Goal: Task Accomplishment & Management: Manage account settings

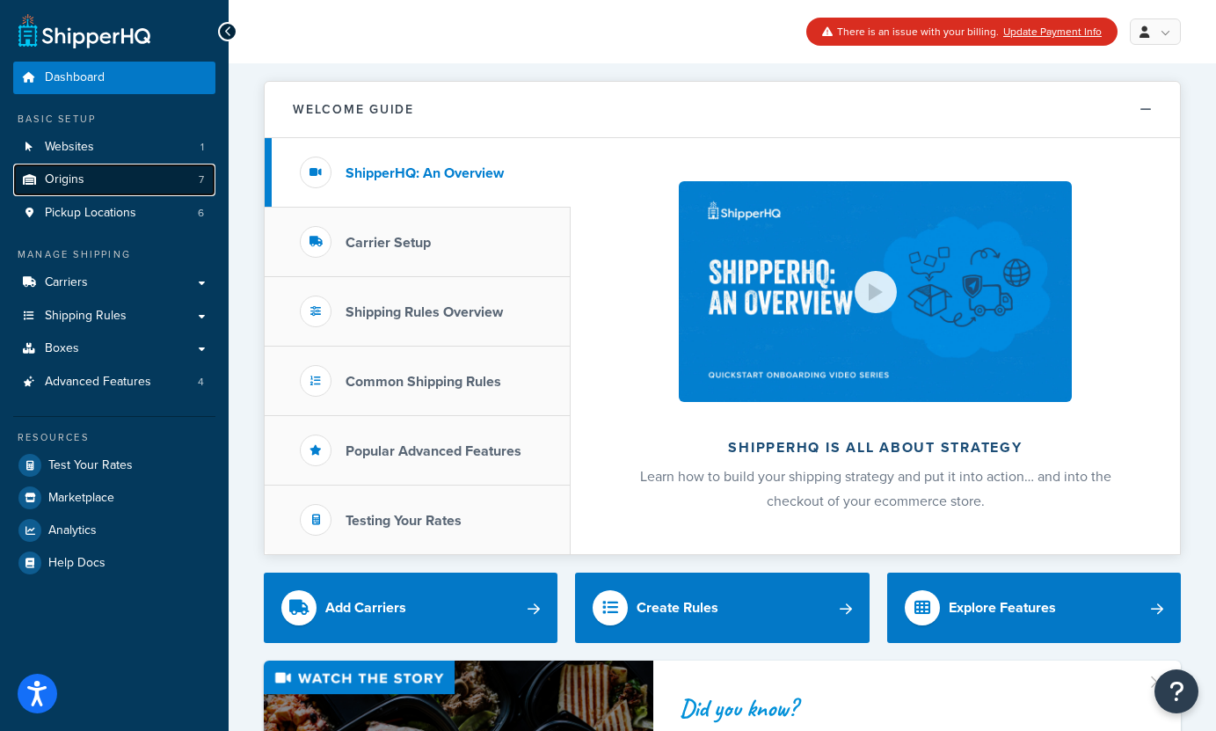
click at [98, 186] on link "Origins 7" at bounding box center [114, 180] width 202 height 33
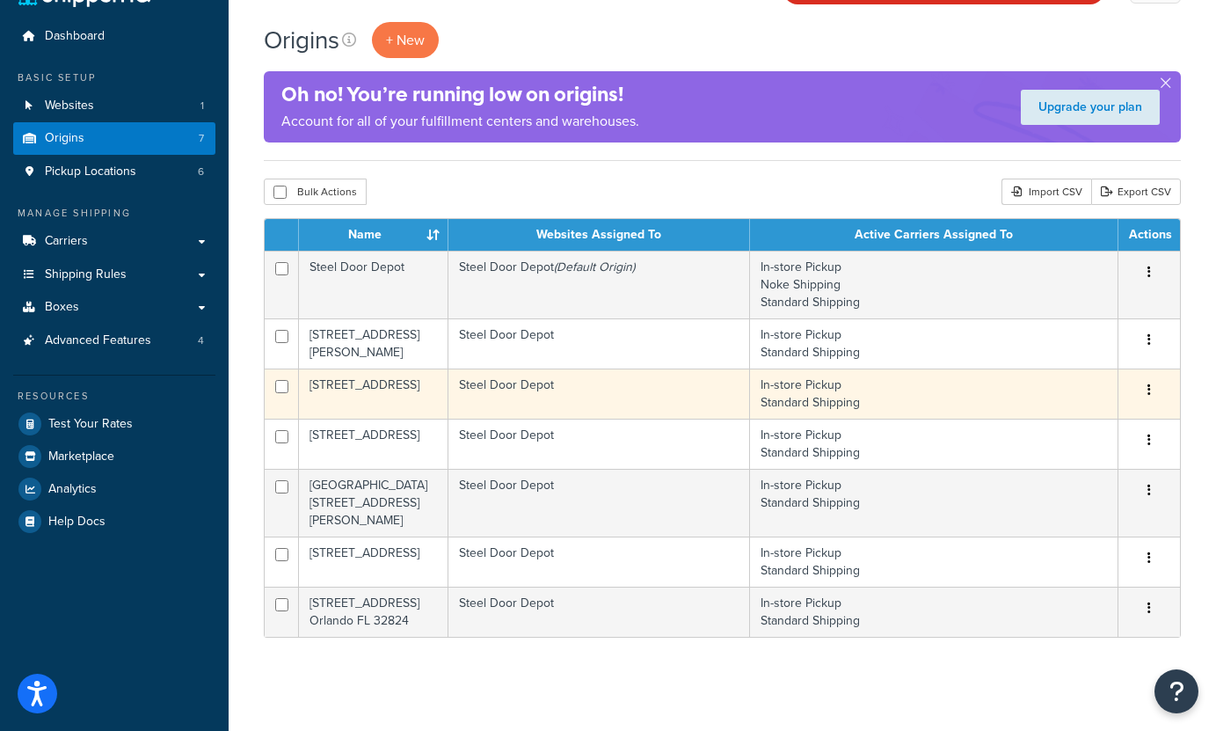
scroll to position [77, 0]
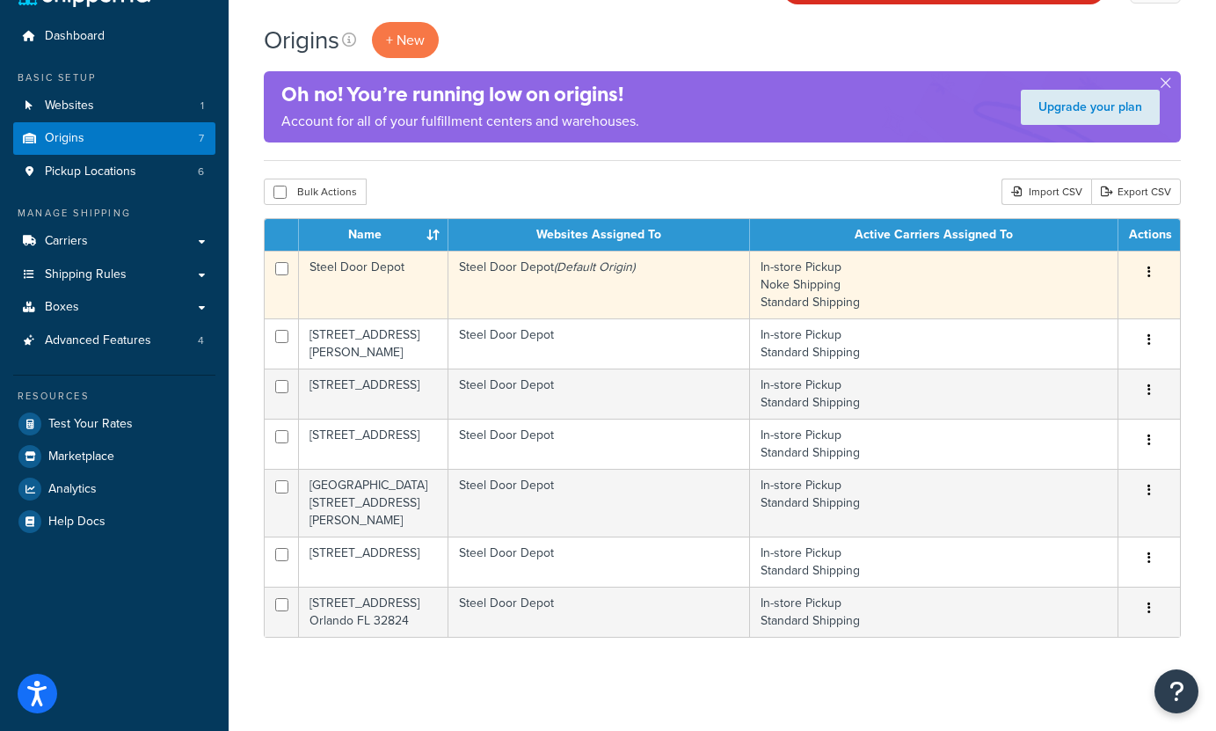
click at [569, 266] on td "Steel Door Depot (Default Origin)" at bounding box center [599, 285] width 302 height 68
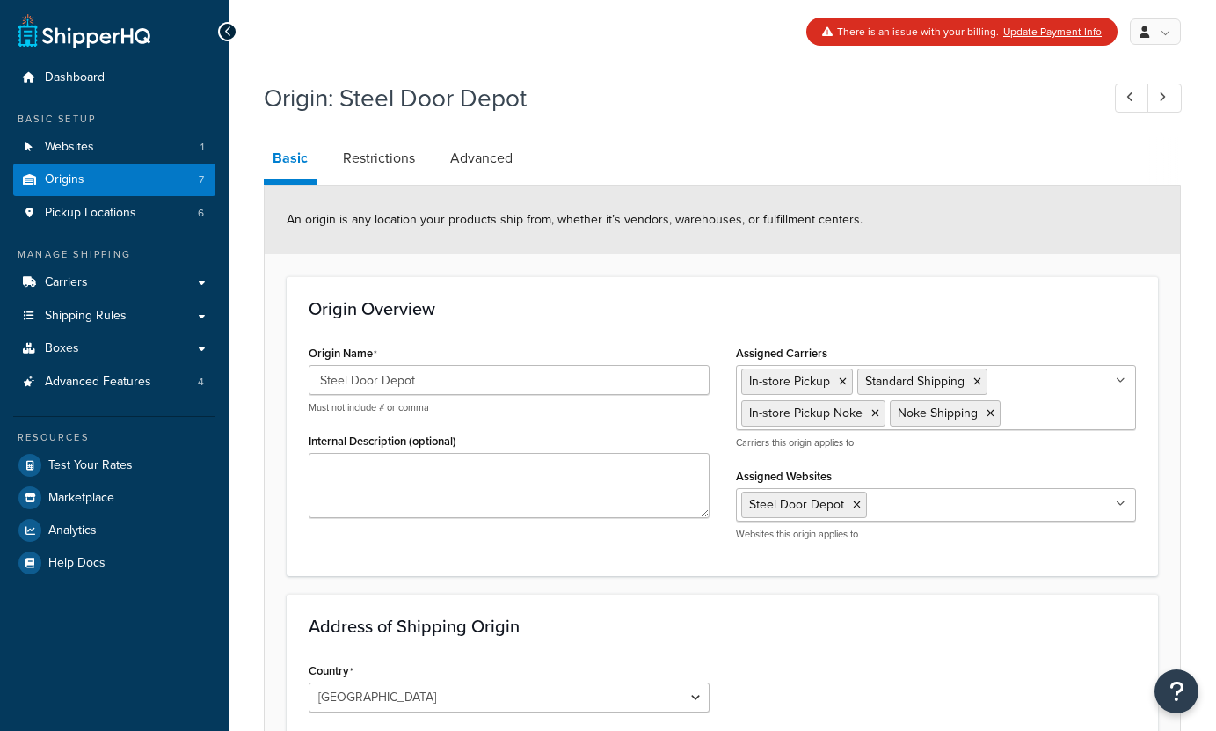
select select "10"
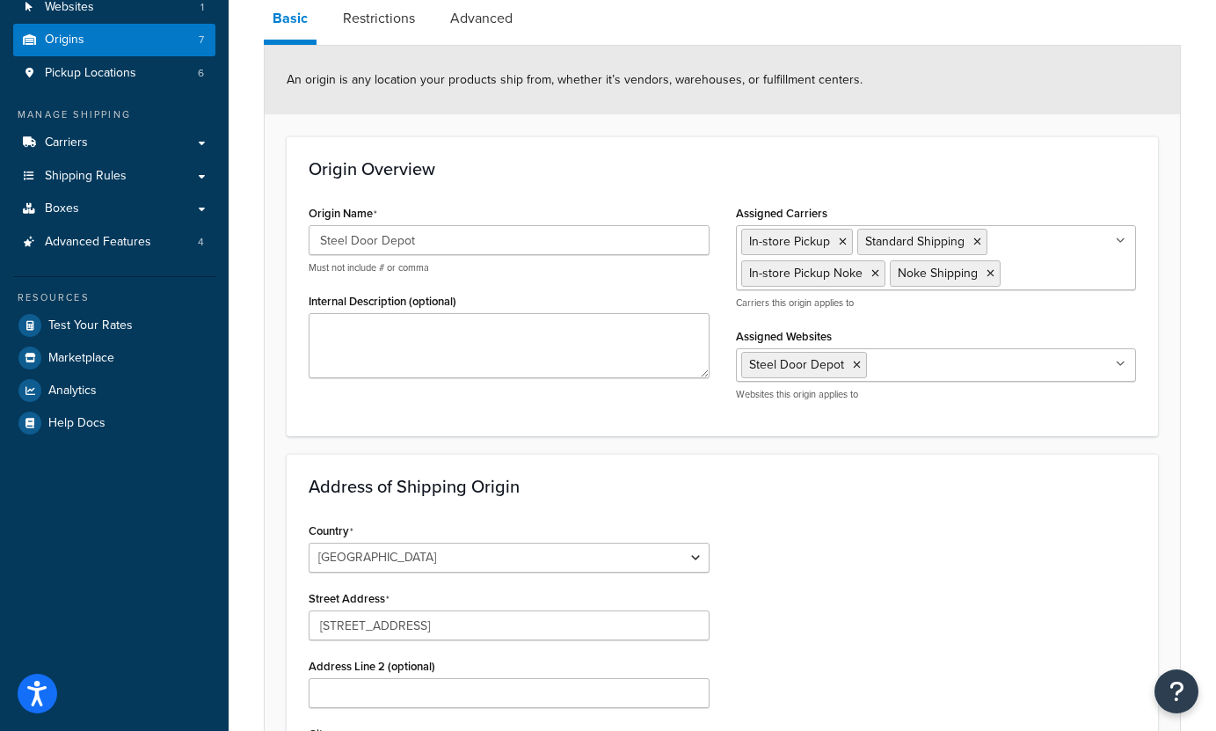
scroll to position [97, 0]
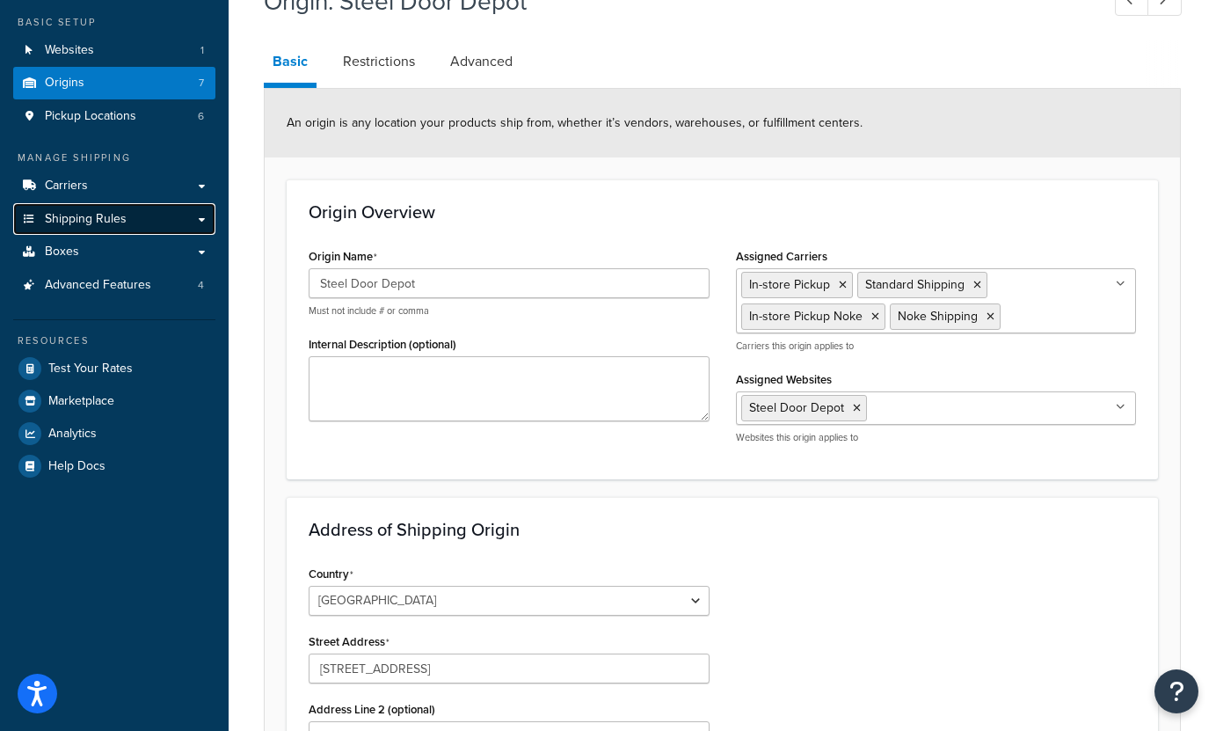
click at [109, 217] on span "Shipping Rules" at bounding box center [86, 219] width 82 height 15
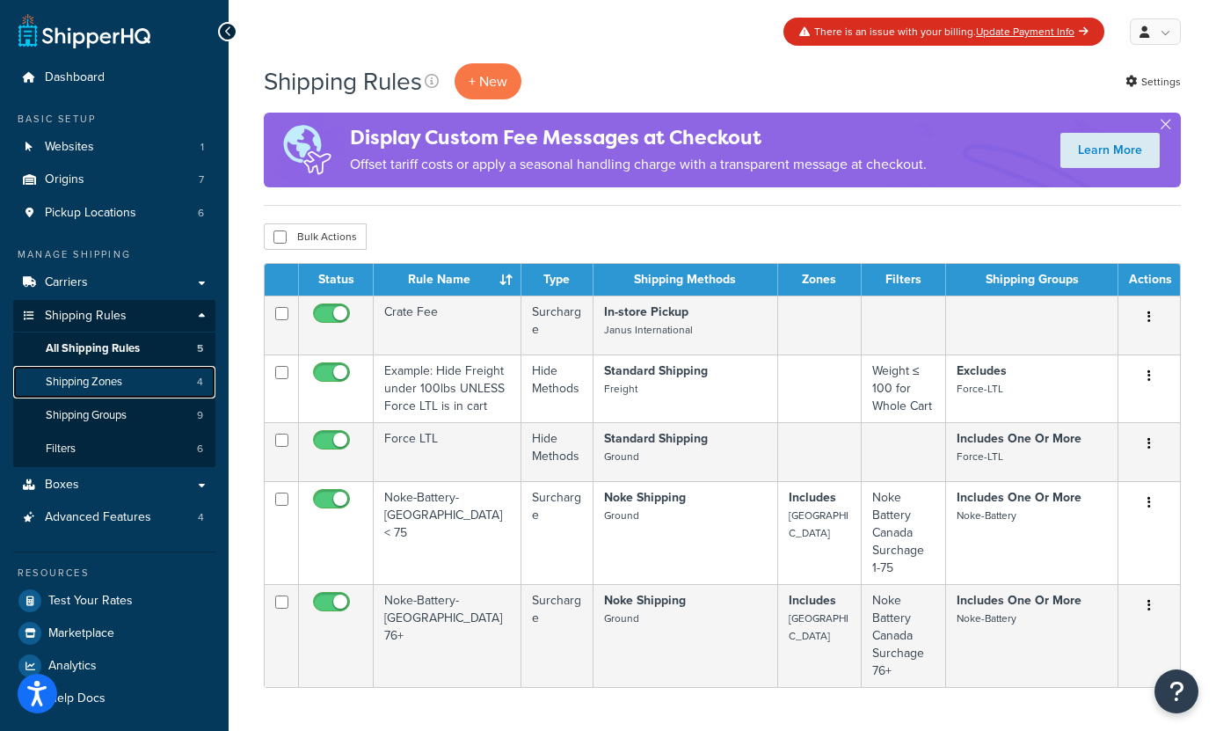
click at [135, 386] on link "Shipping Zones 4" at bounding box center [114, 382] width 202 height 33
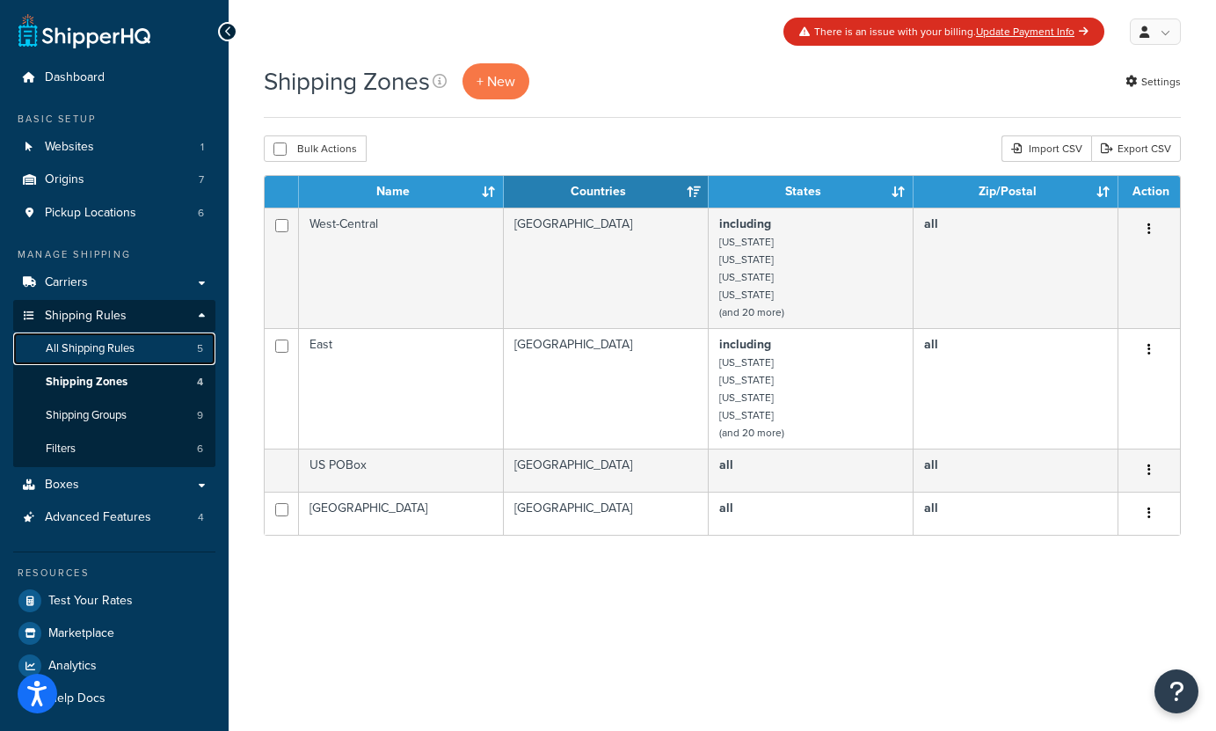
click at [126, 349] on span "All Shipping Rules" at bounding box center [90, 348] width 89 height 15
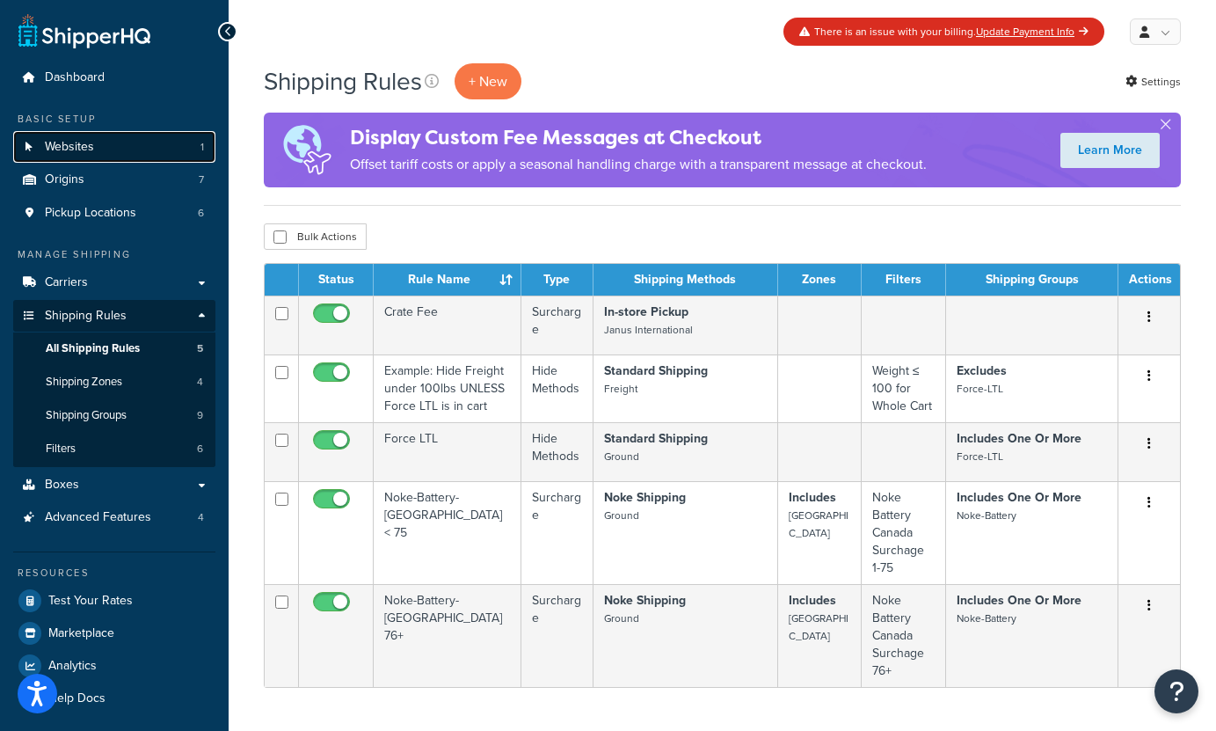
click at [141, 149] on link "Websites 1" at bounding box center [114, 147] width 202 height 33
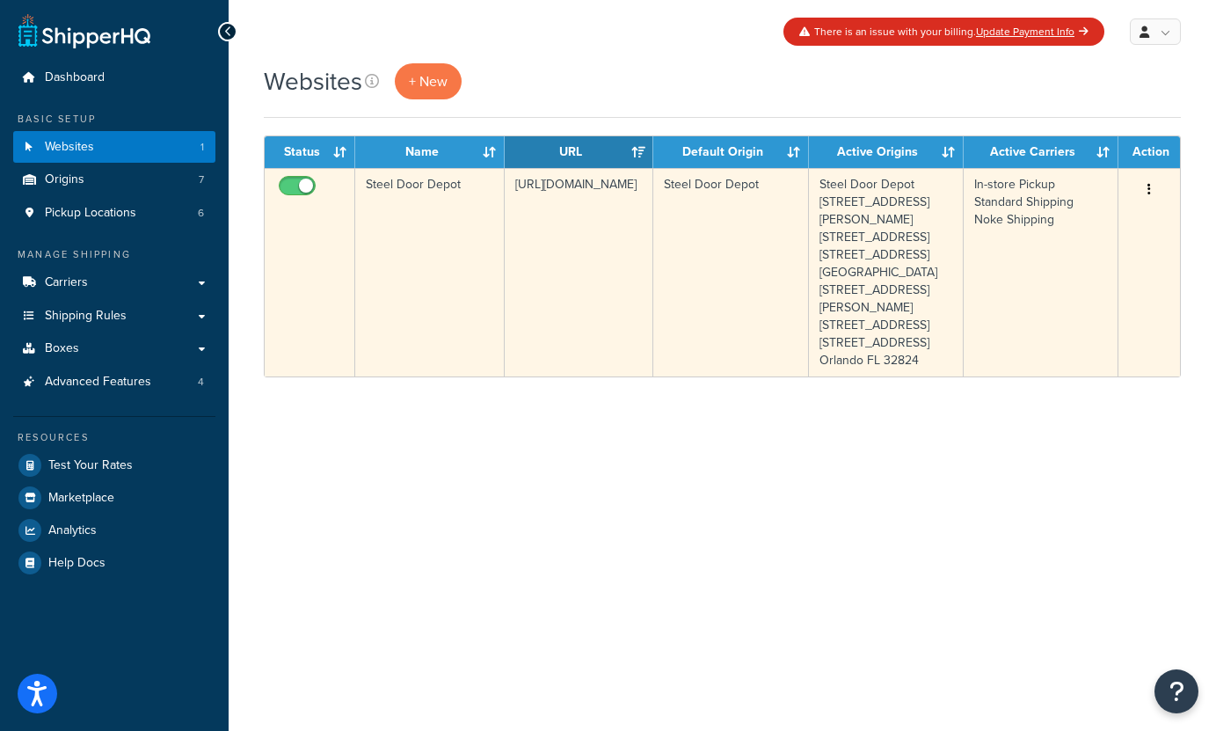
click at [1139, 189] on button "button" at bounding box center [1149, 190] width 25 height 28
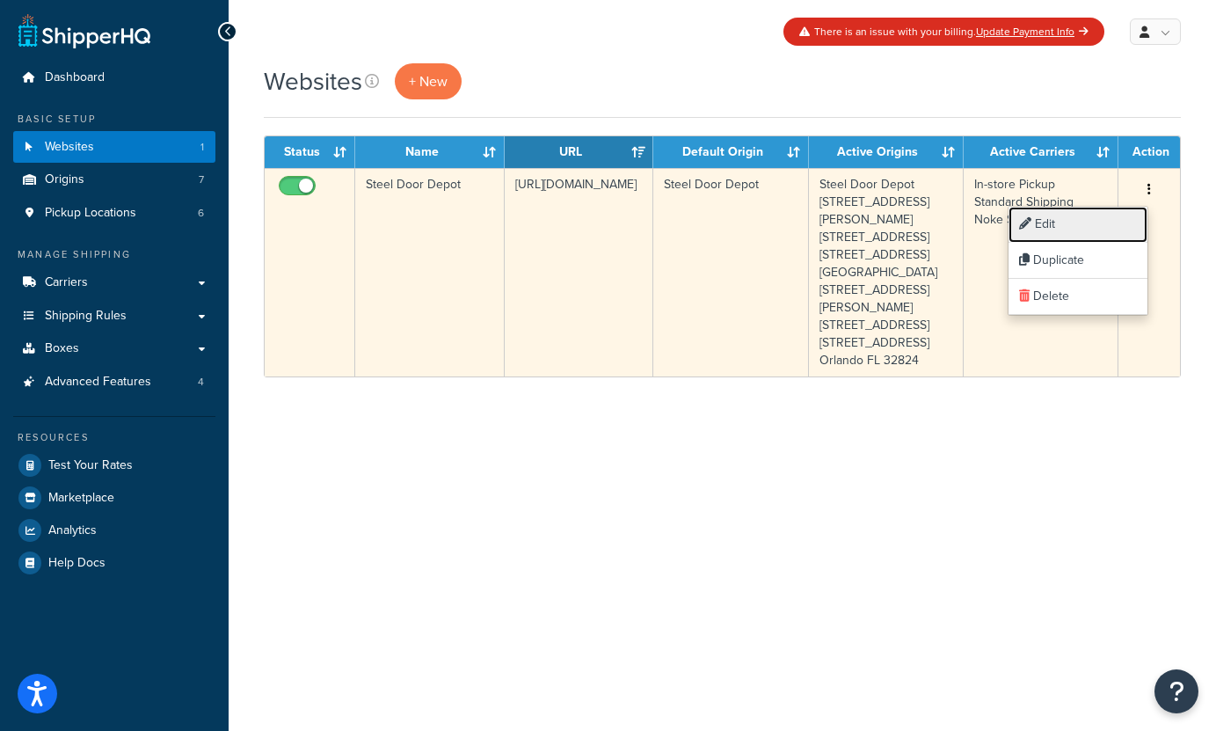
click at [1082, 209] on link "Edit" at bounding box center [1078, 225] width 139 height 36
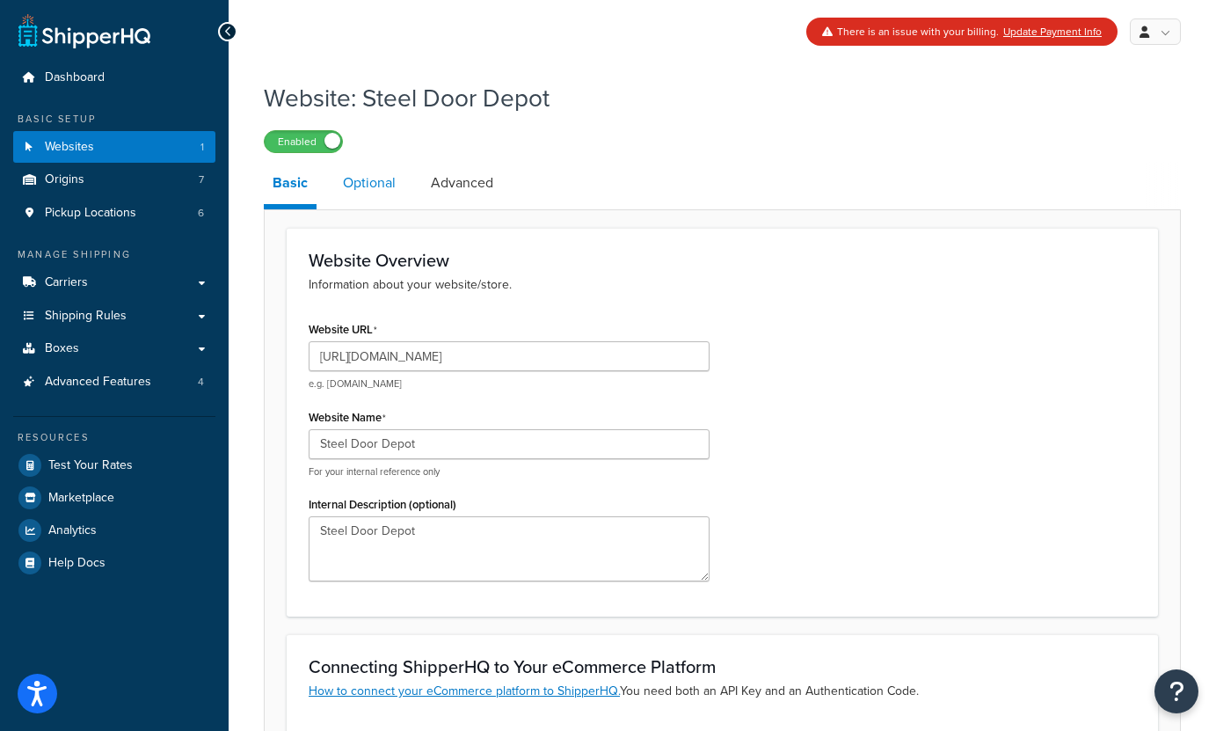
click at [380, 197] on link "Optional" at bounding box center [369, 183] width 70 height 42
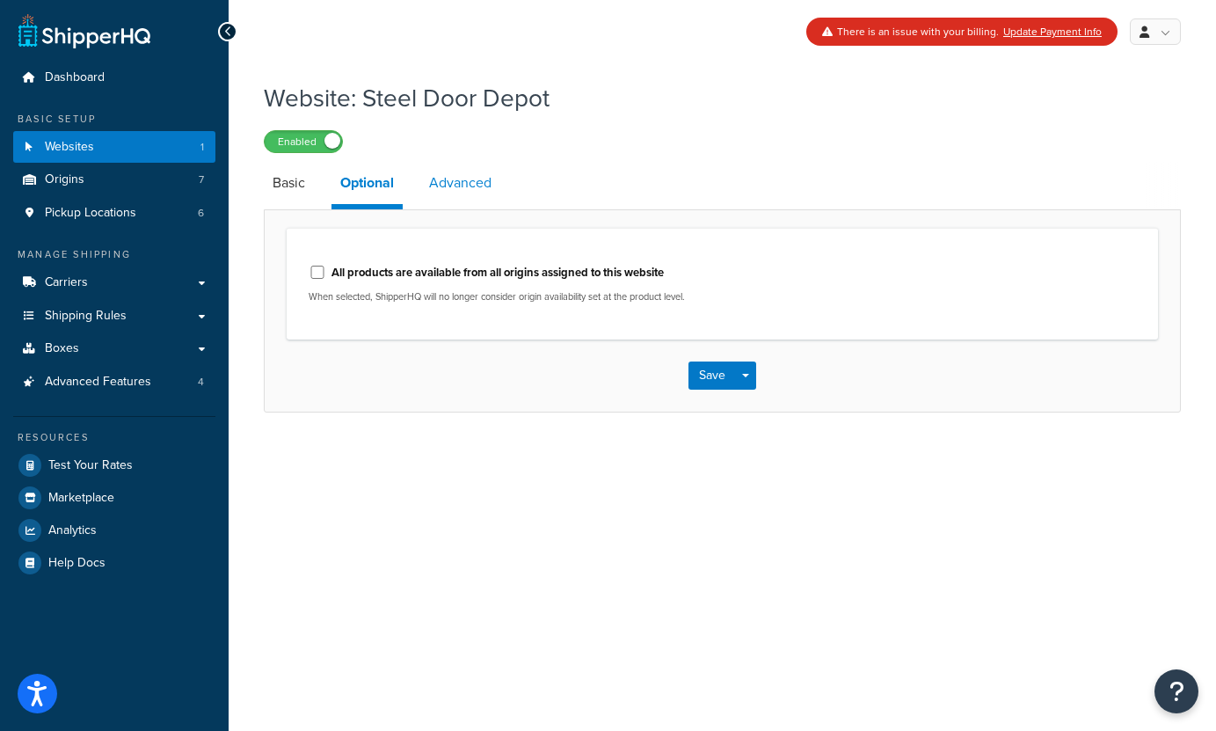
click at [465, 189] on link "Advanced" at bounding box center [460, 183] width 80 height 42
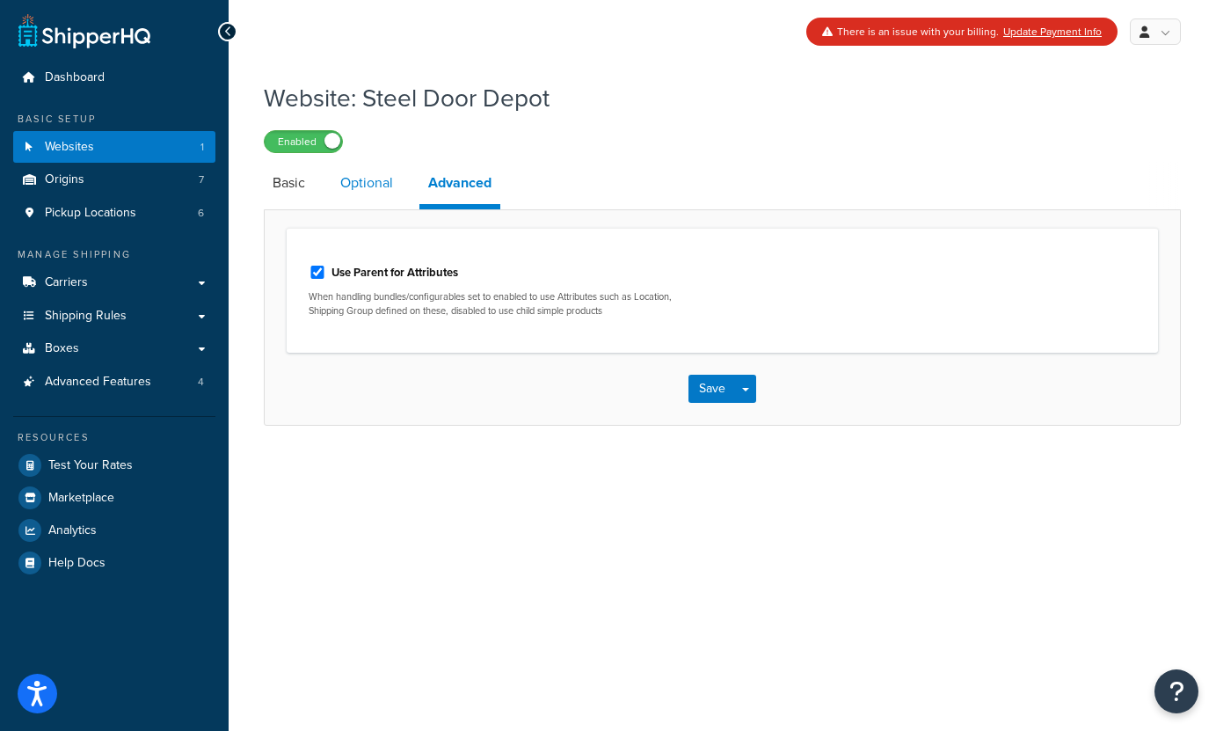
click at [366, 194] on link "Optional" at bounding box center [367, 183] width 70 height 42
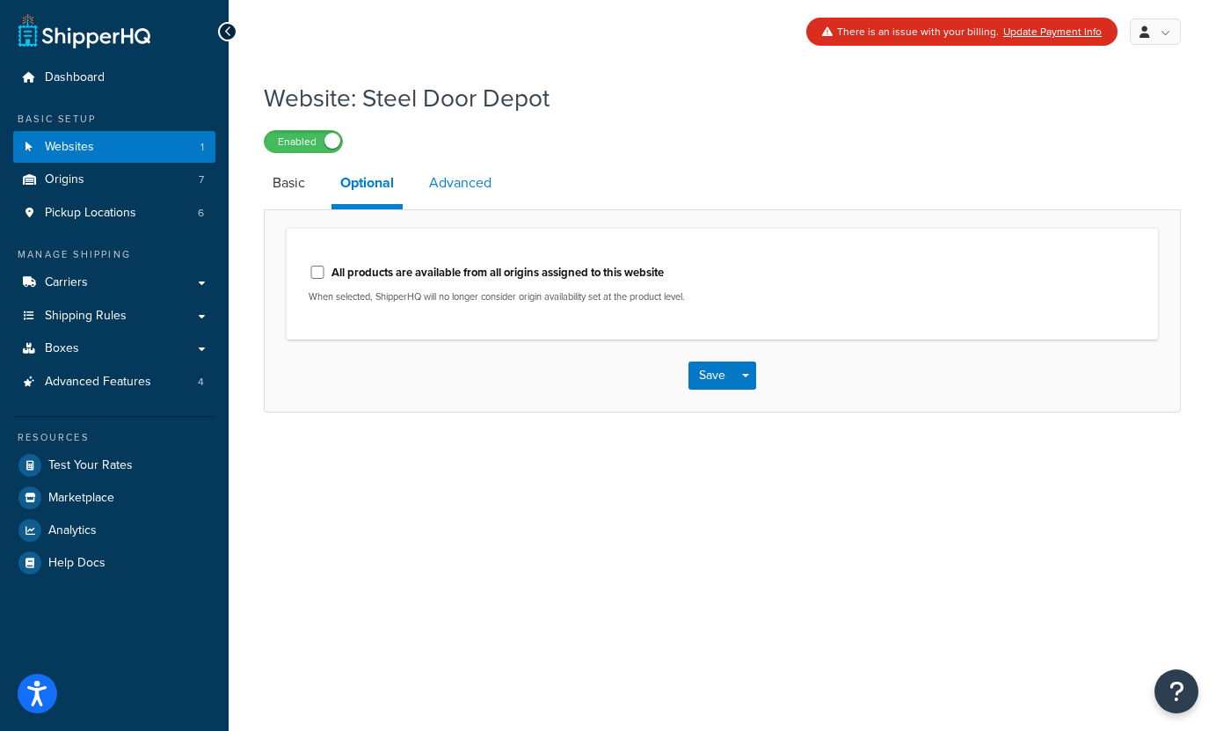
click at [468, 200] on link "Advanced" at bounding box center [460, 183] width 80 height 42
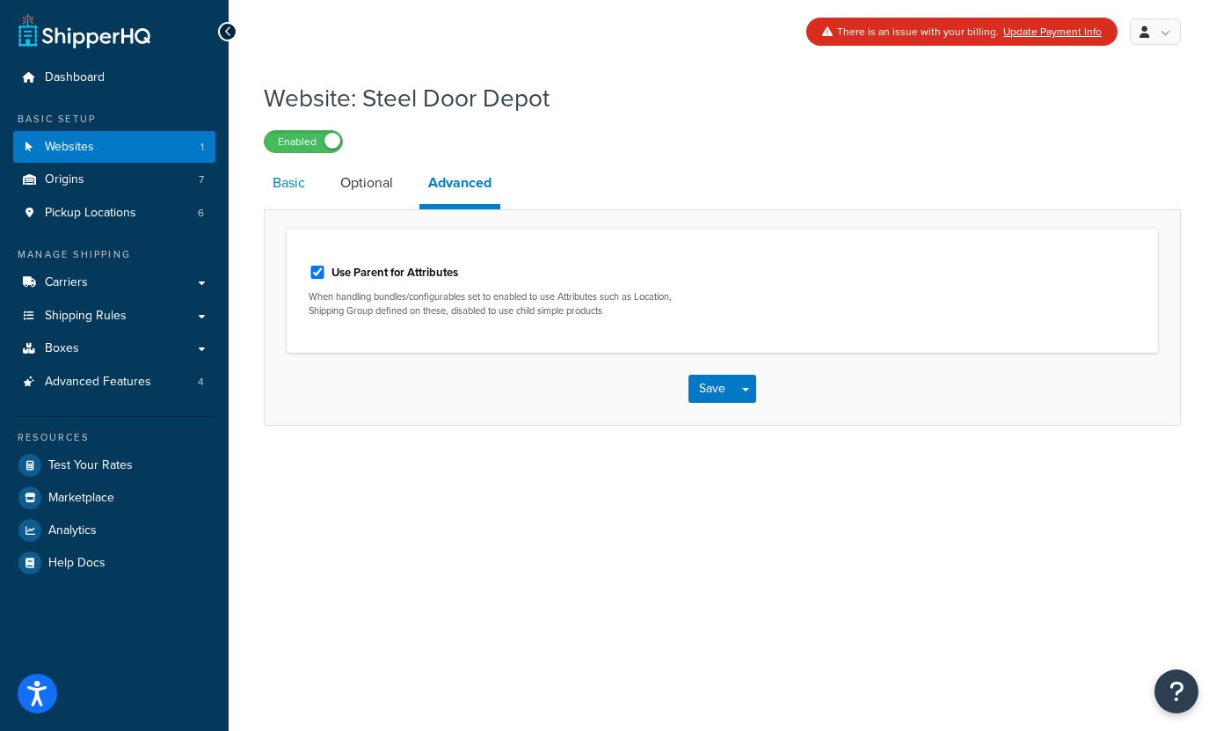
click at [280, 200] on link "Basic" at bounding box center [289, 183] width 50 height 42
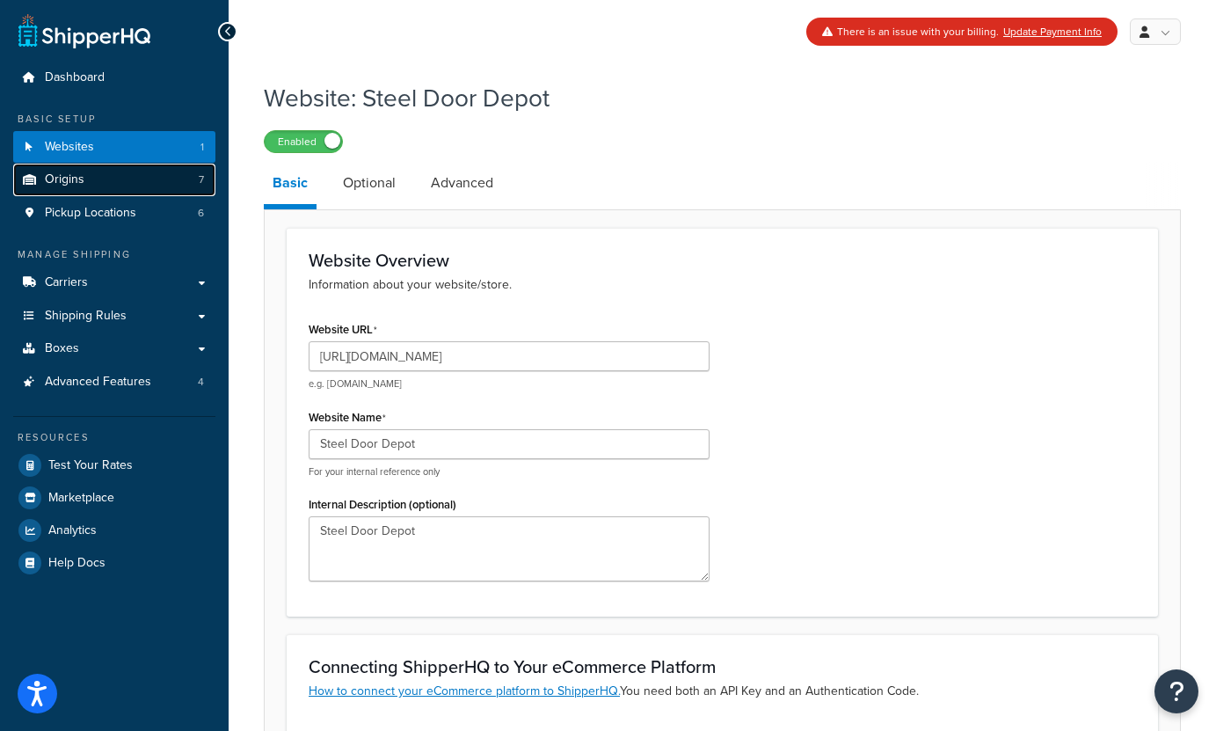
click at [77, 191] on link "Origins 7" at bounding box center [114, 180] width 202 height 33
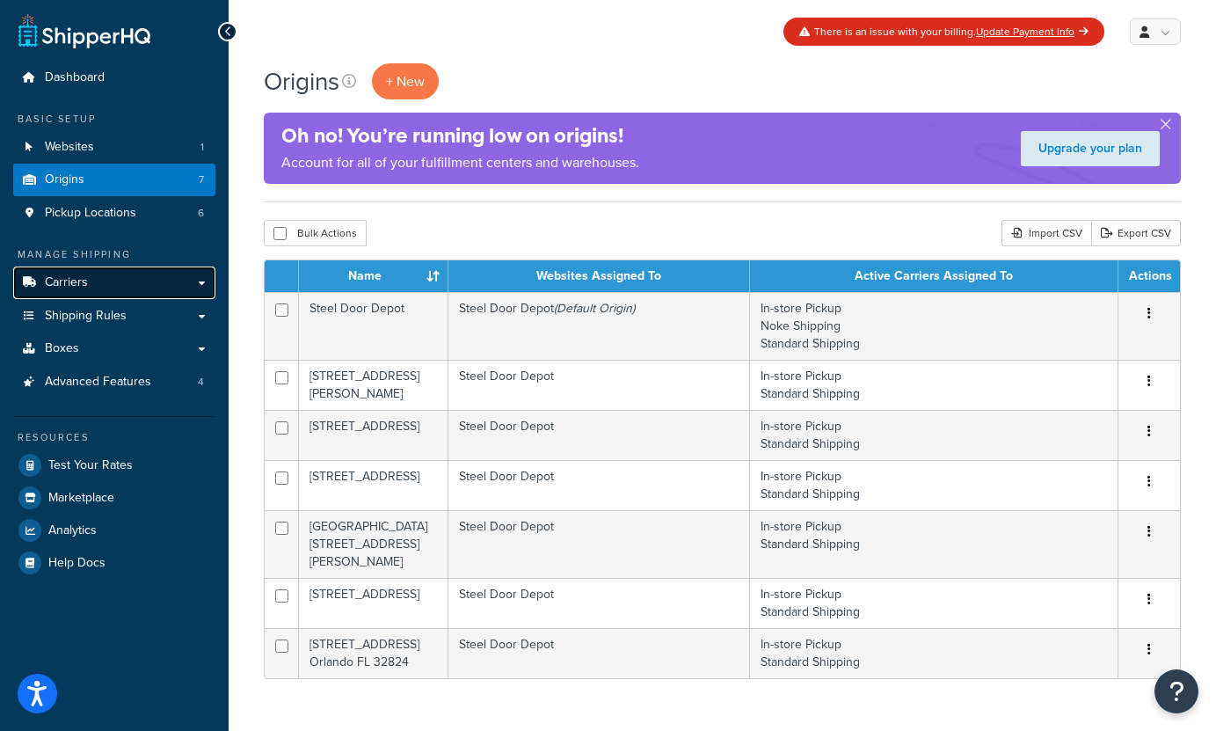
click at [111, 290] on link "Carriers" at bounding box center [114, 282] width 202 height 33
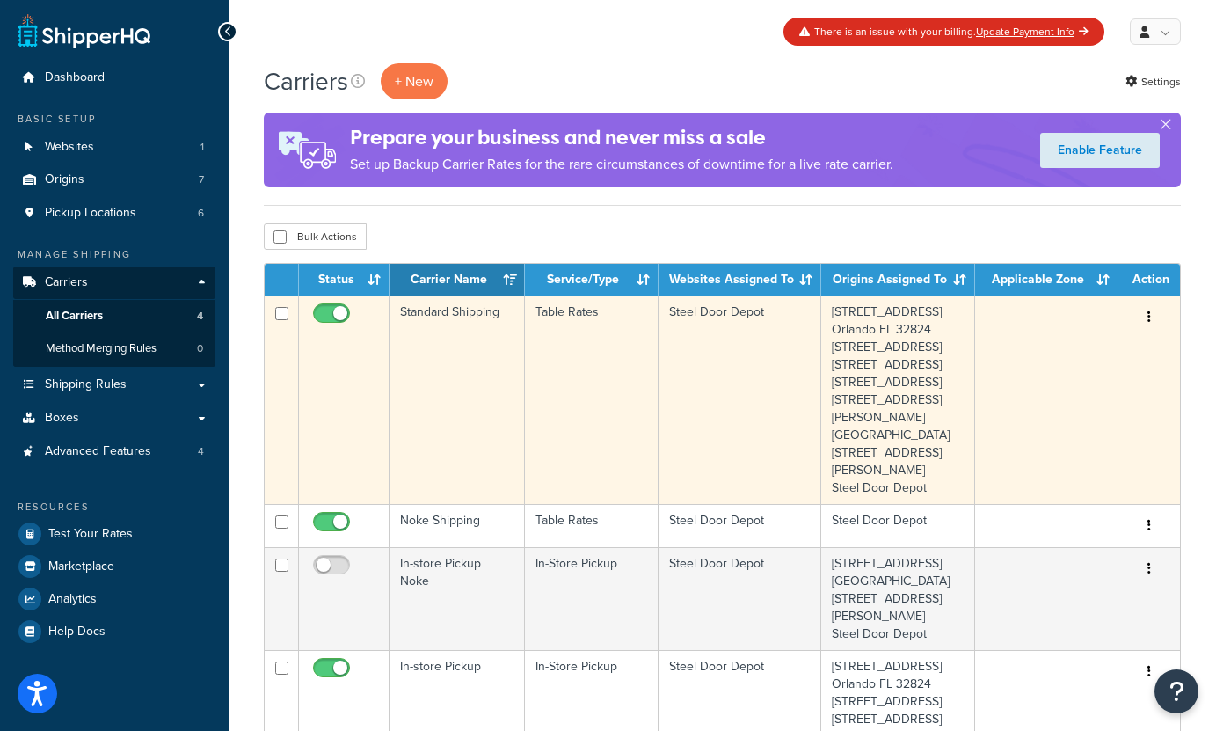
click at [1162, 317] on div "Edit Duplicate [GEOGRAPHIC_DATA]" at bounding box center [1149, 317] width 40 height 28
click at [1150, 317] on button "button" at bounding box center [1149, 317] width 25 height 28
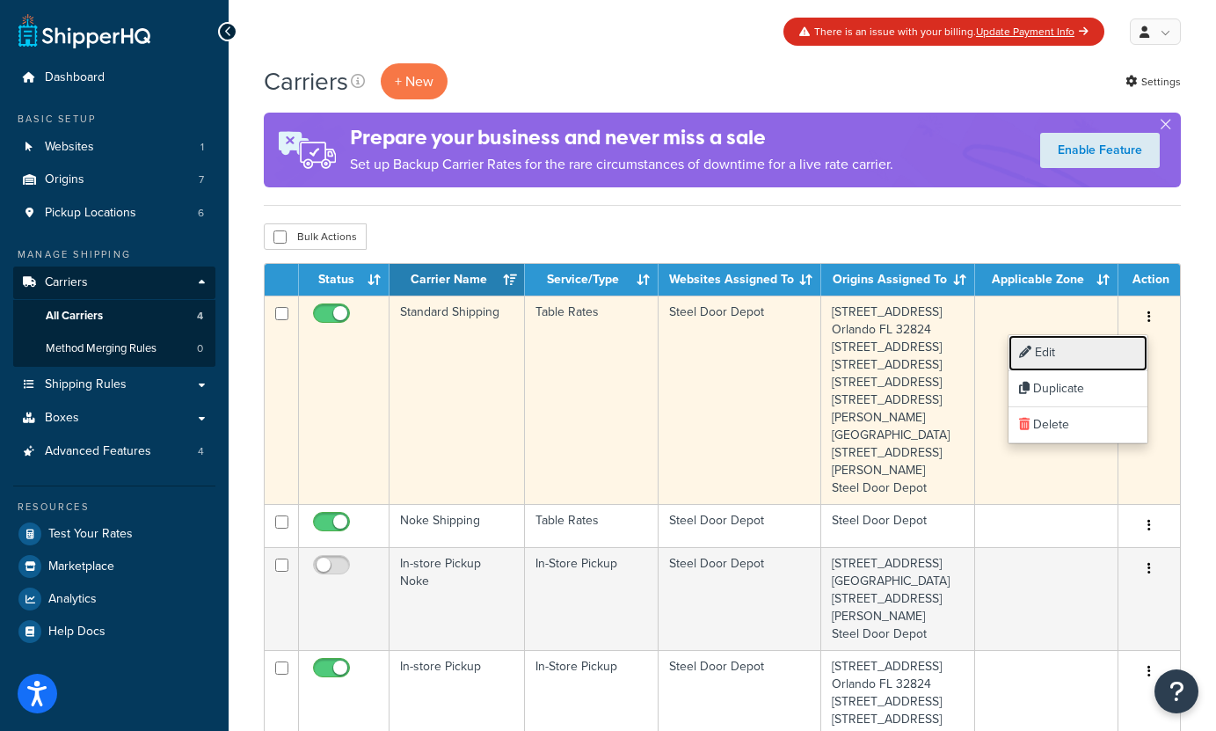
click at [1081, 353] on link "Edit" at bounding box center [1078, 353] width 139 height 36
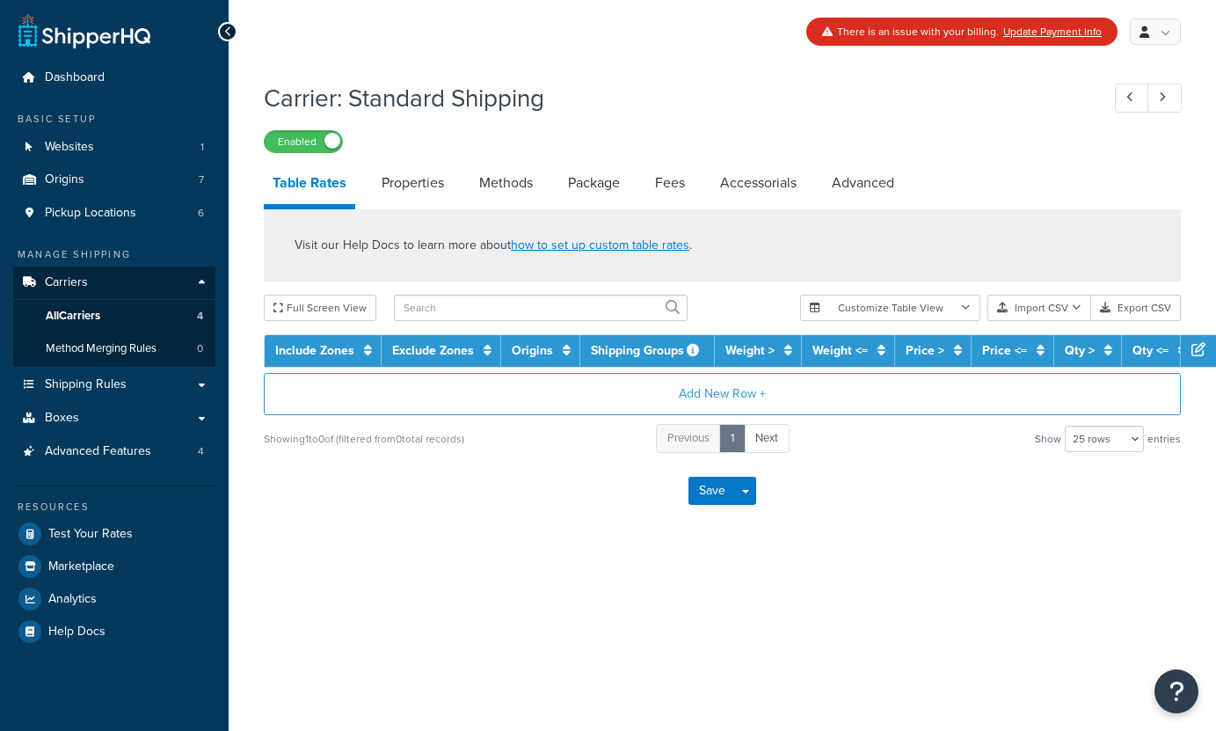
select select "25"
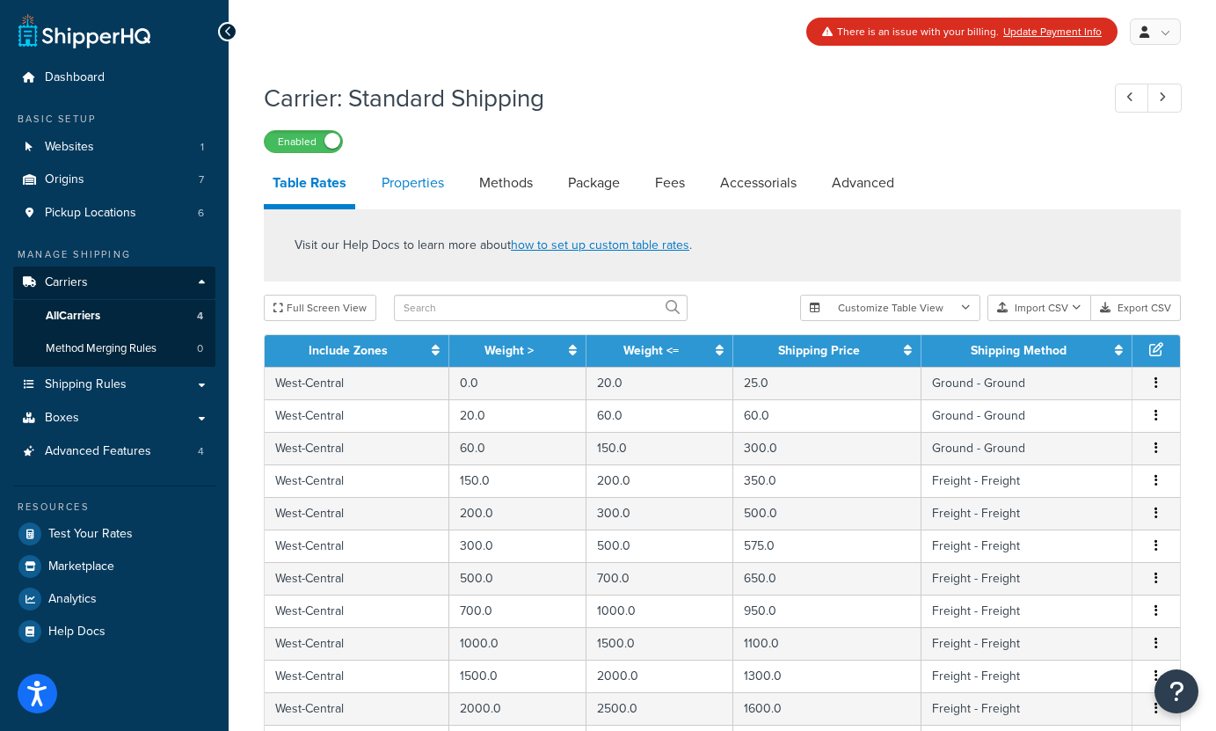
click at [425, 193] on link "Properties" at bounding box center [413, 183] width 80 height 42
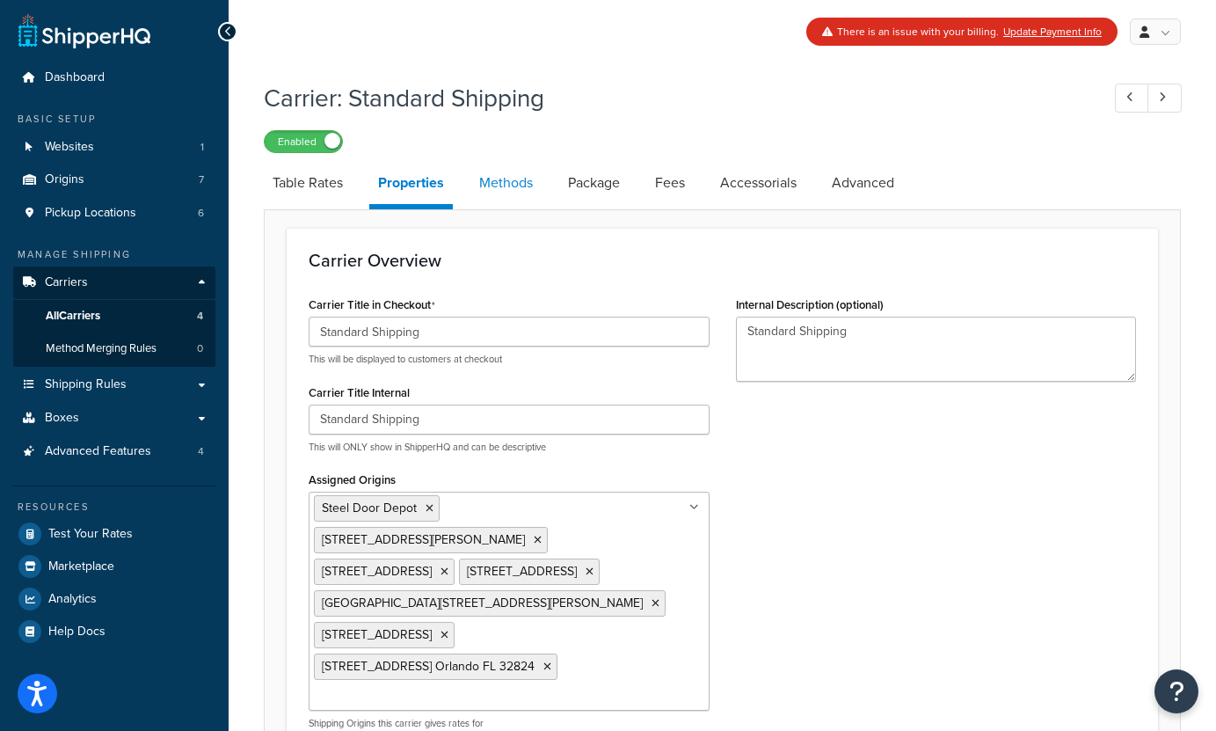
click at [496, 194] on link "Methods" at bounding box center [505, 183] width 71 height 42
select select "25"
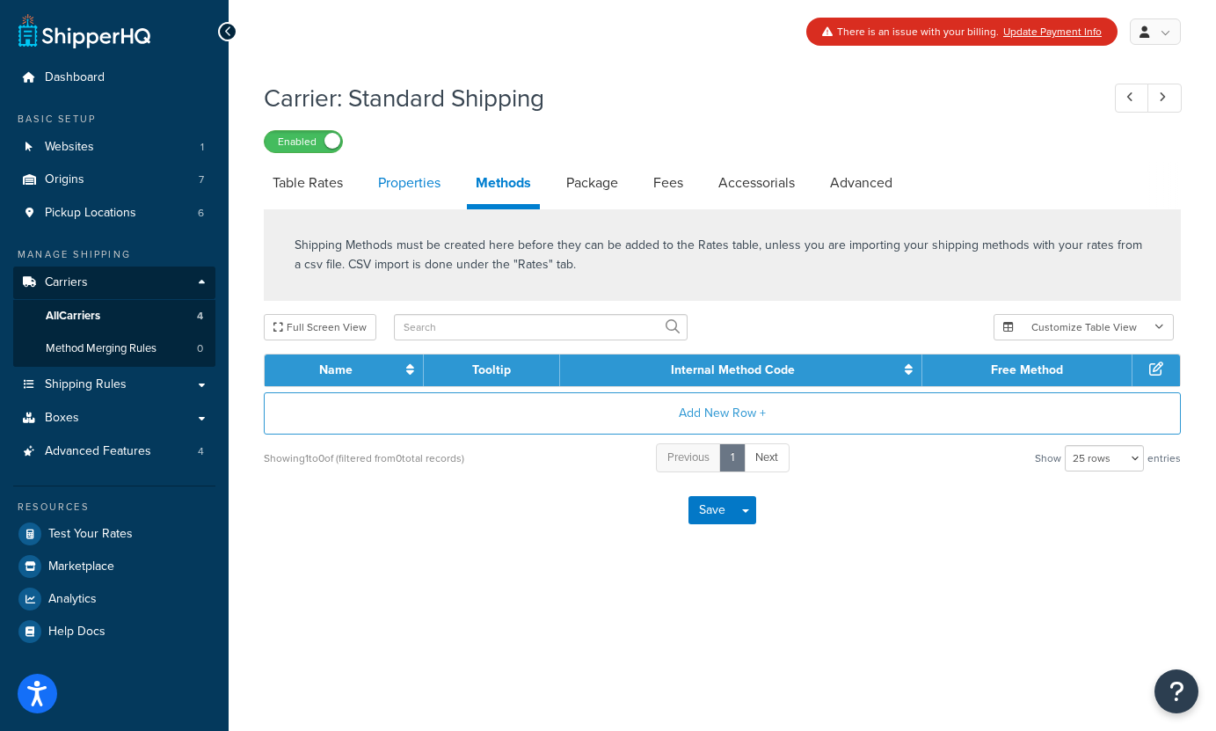
click at [435, 199] on link "Properties" at bounding box center [409, 183] width 80 height 42
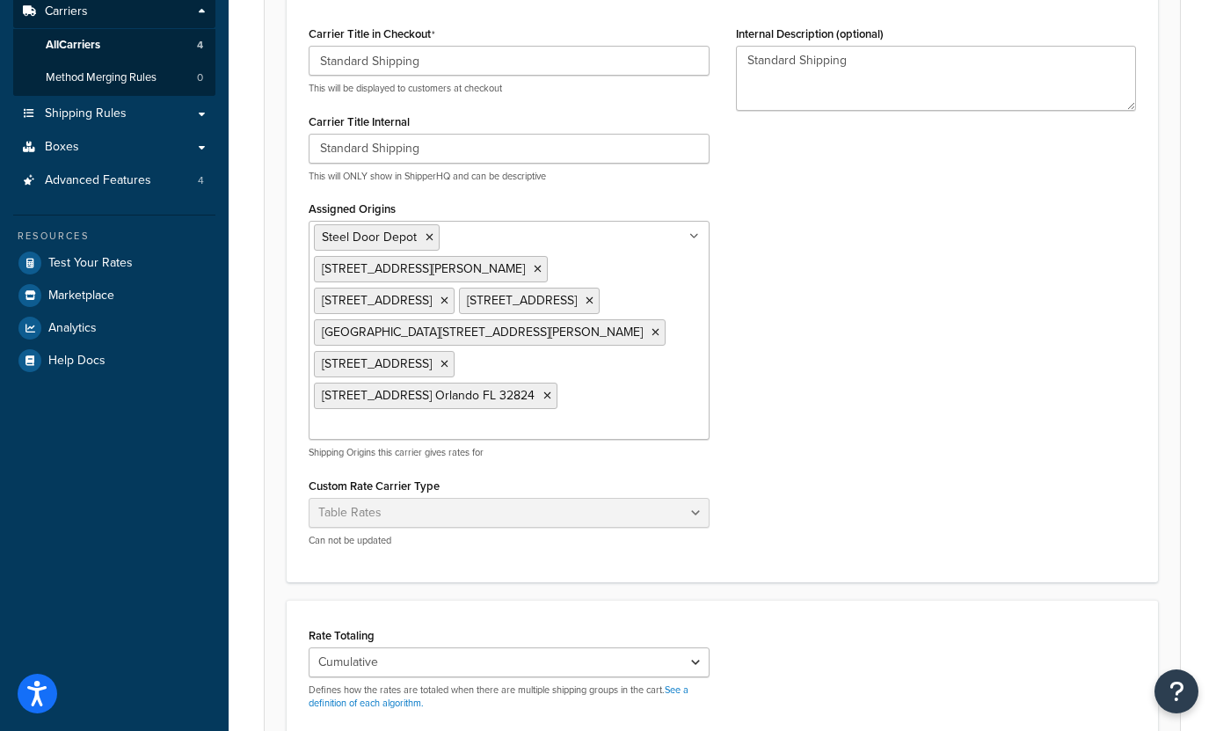
scroll to position [67, 0]
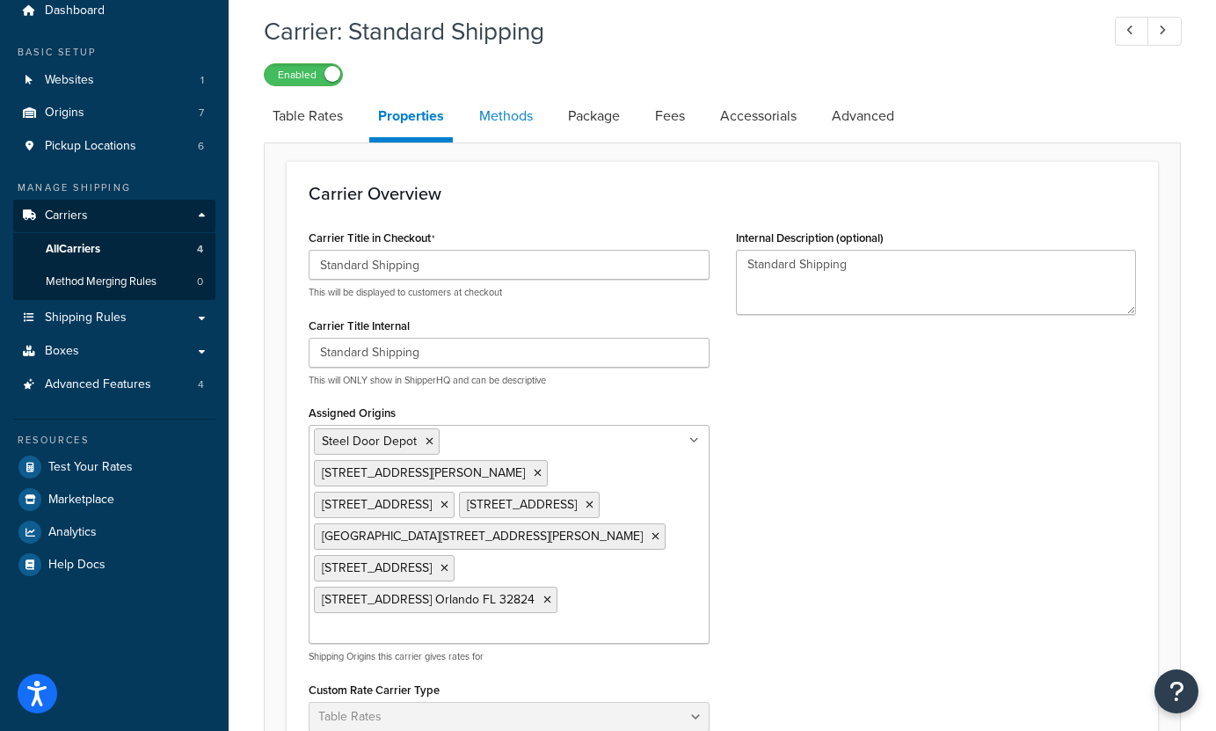
click at [507, 113] on link "Methods" at bounding box center [505, 116] width 71 height 42
select select "25"
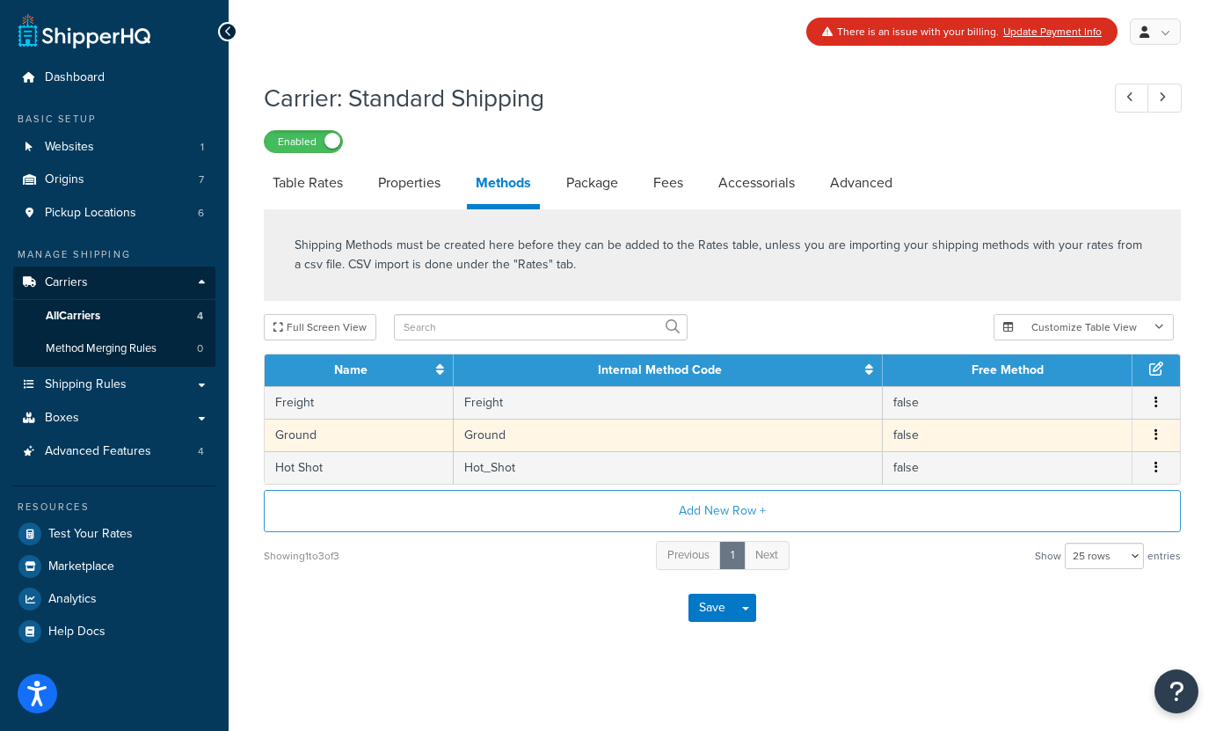
click at [1155, 437] on icon "button" at bounding box center [1157, 434] width 4 height 12
click at [1063, 419] on div "Edit" at bounding box center [1067, 420] width 125 height 36
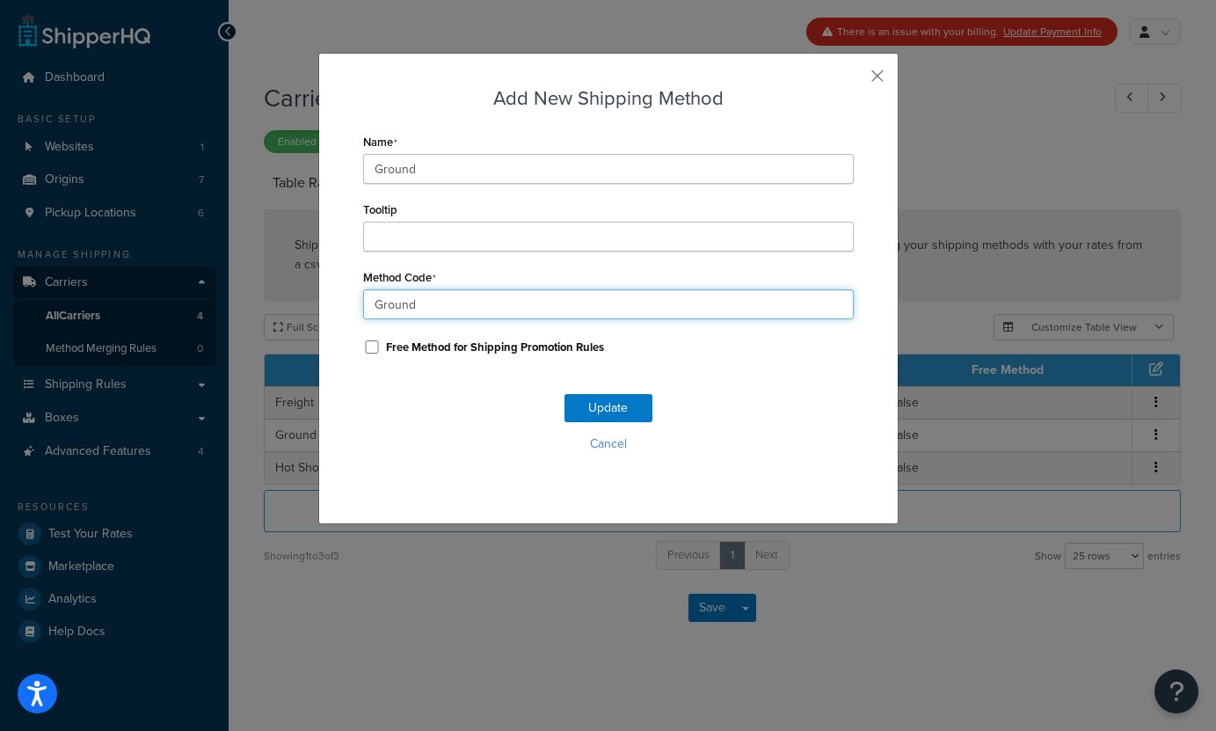
click at [654, 302] on input "Ground" at bounding box center [608, 304] width 491 height 30
click at [872, 62] on div "Add New Shipping Method Name Ground Tooltip Method Code Ground Free Method for …" at bounding box center [608, 288] width 580 height 471
click at [854, 80] on button "button" at bounding box center [851, 82] width 4 height 4
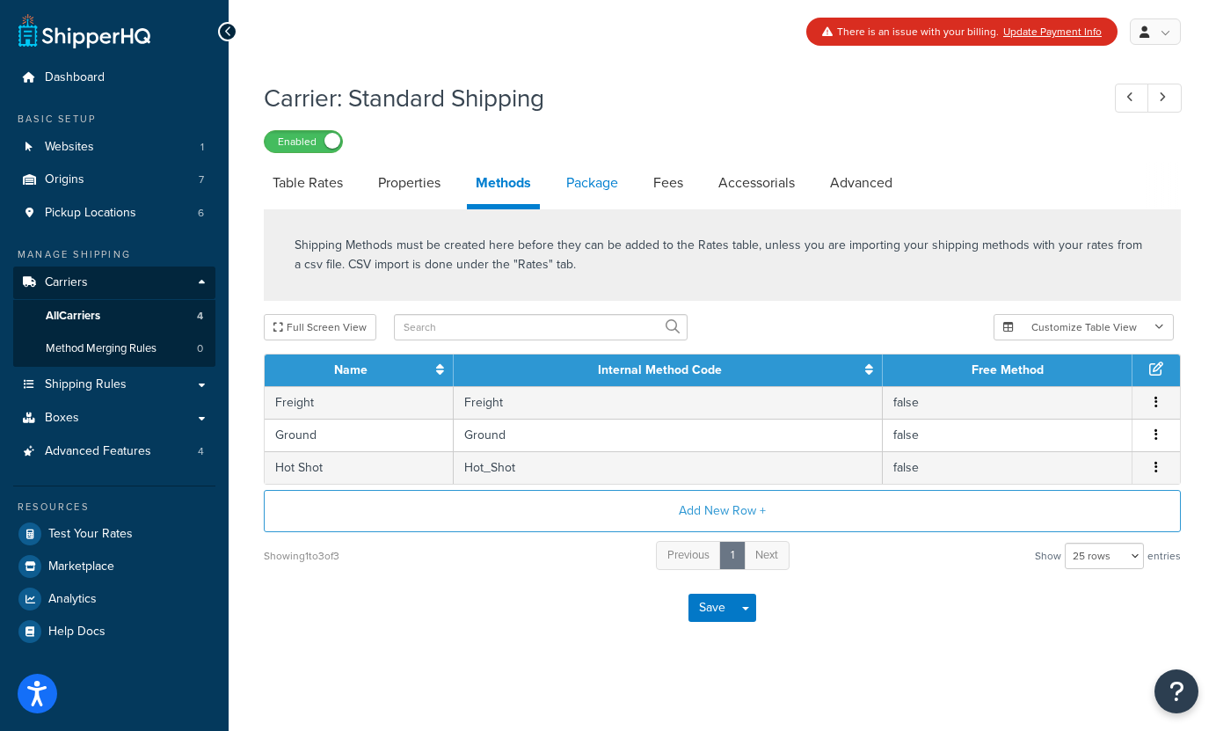
click at [587, 199] on link "Package" at bounding box center [592, 183] width 69 height 42
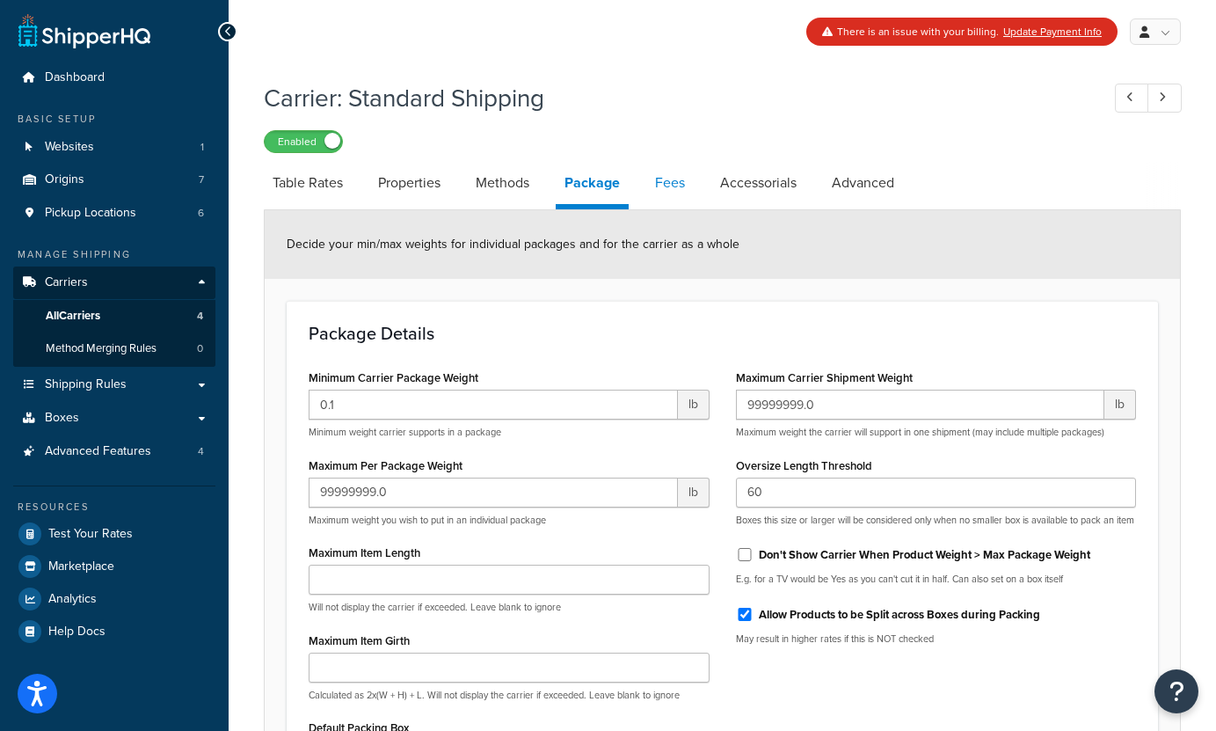
click at [670, 193] on link "Fees" at bounding box center [669, 183] width 47 height 42
select select "AFTER"
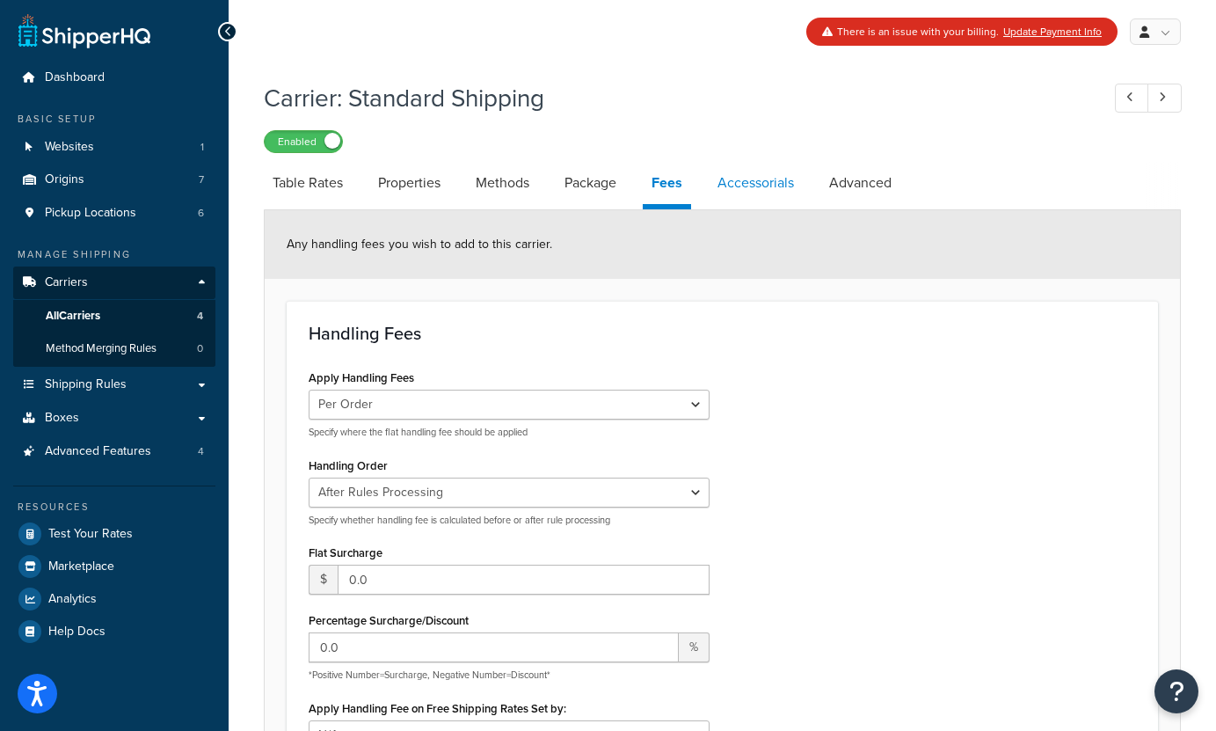
click at [789, 195] on link "Accessorials" at bounding box center [756, 183] width 94 height 42
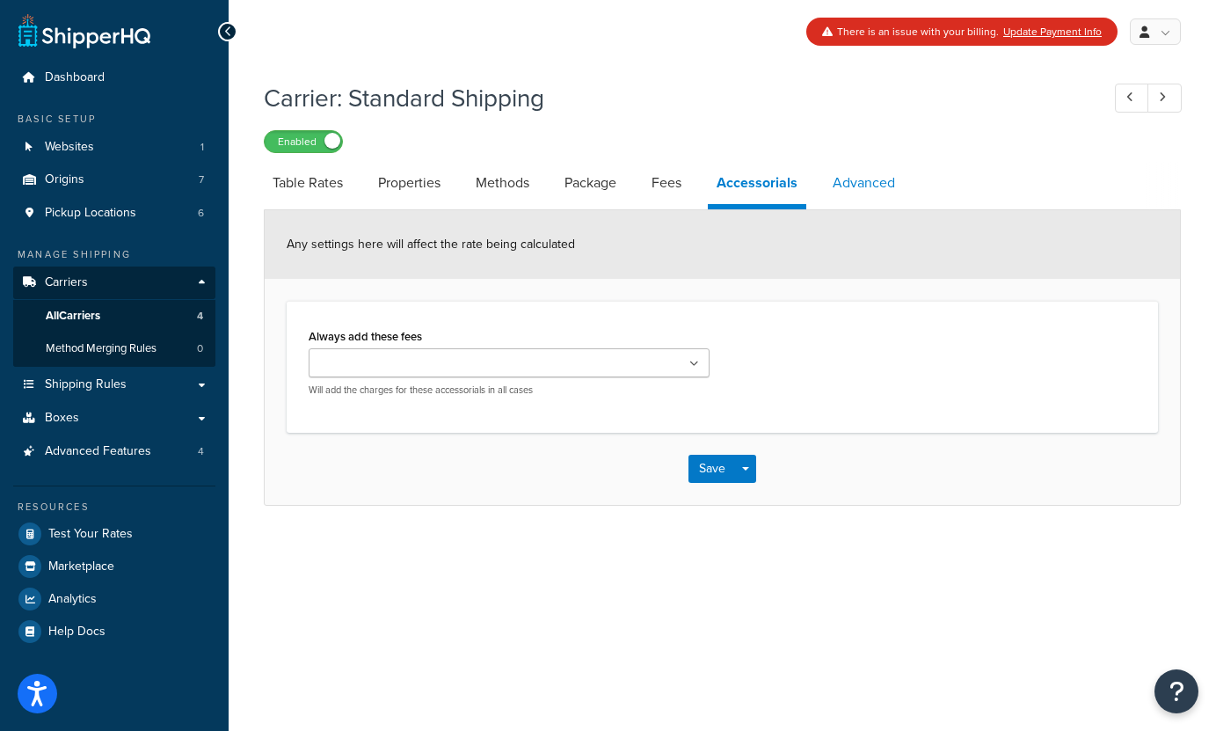
click at [856, 192] on link "Advanced" at bounding box center [864, 183] width 80 height 42
select select "false"
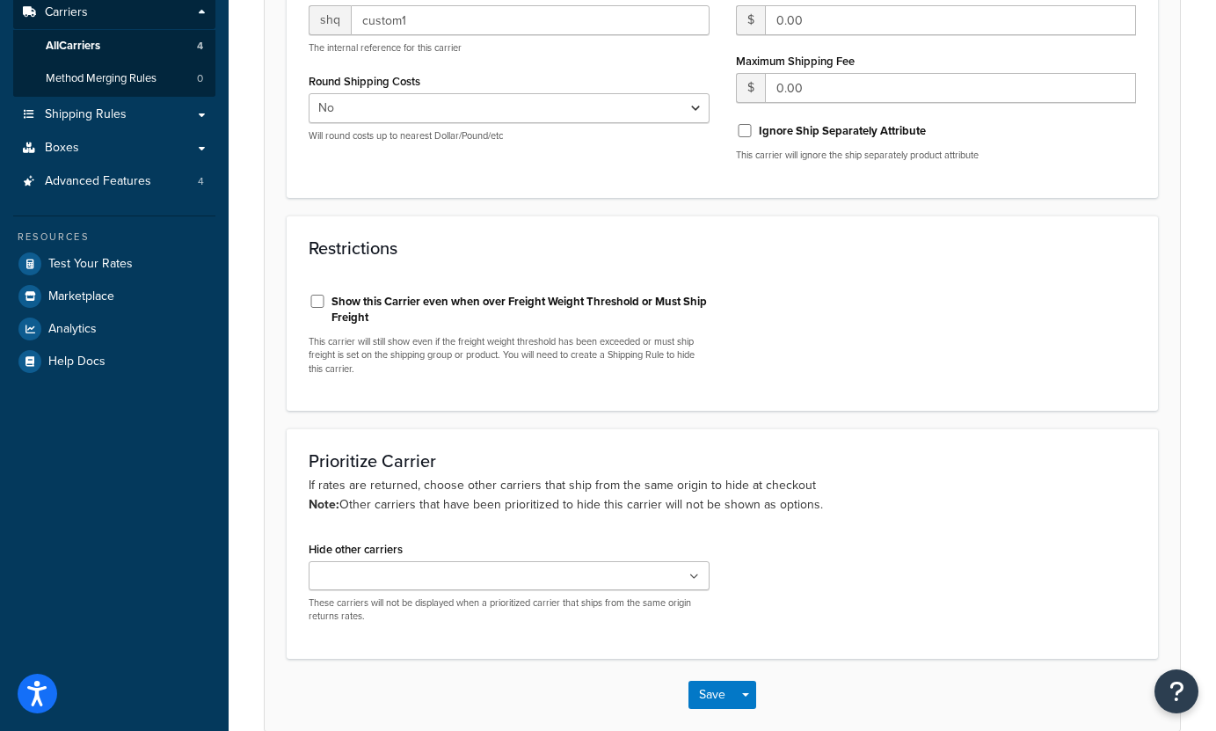
scroll to position [272, 0]
click at [452, 566] on ul at bounding box center [509, 573] width 401 height 29
click at [529, 530] on div "Prioritize Carrier If rates are returned, choose other carriers that ship from …" at bounding box center [722, 541] width 871 height 230
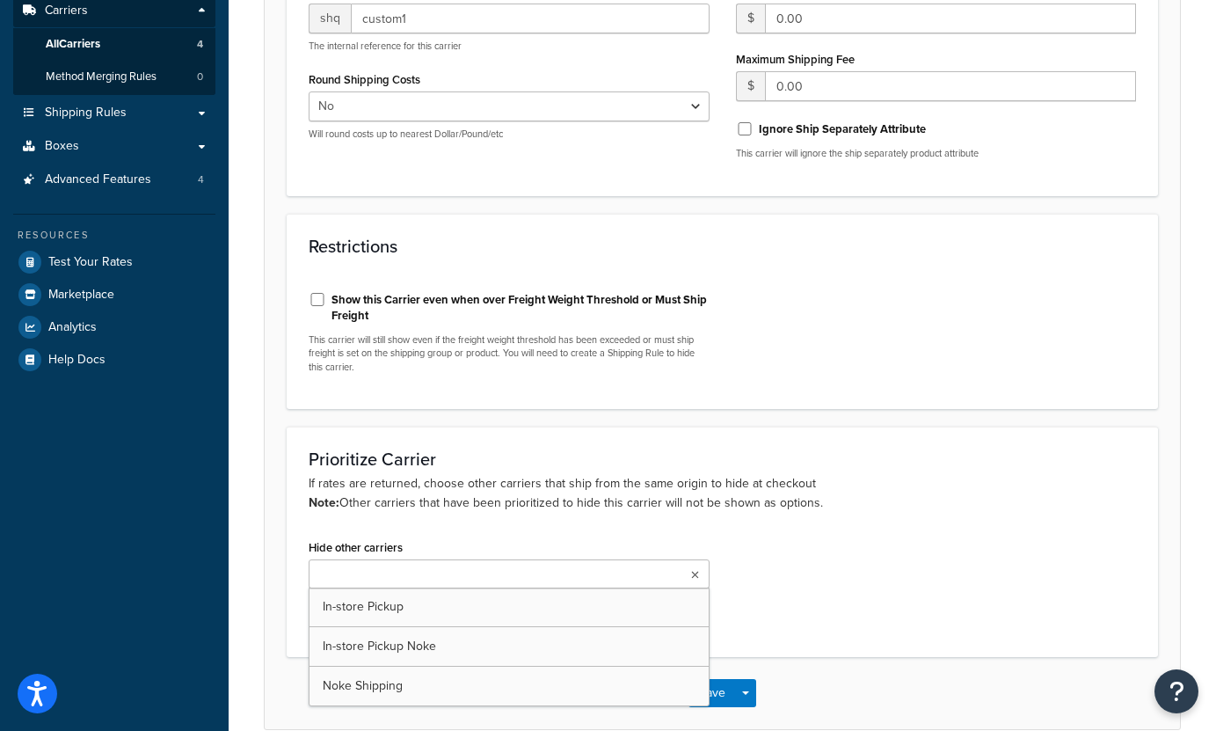
click at [496, 574] on ul at bounding box center [509, 573] width 401 height 29
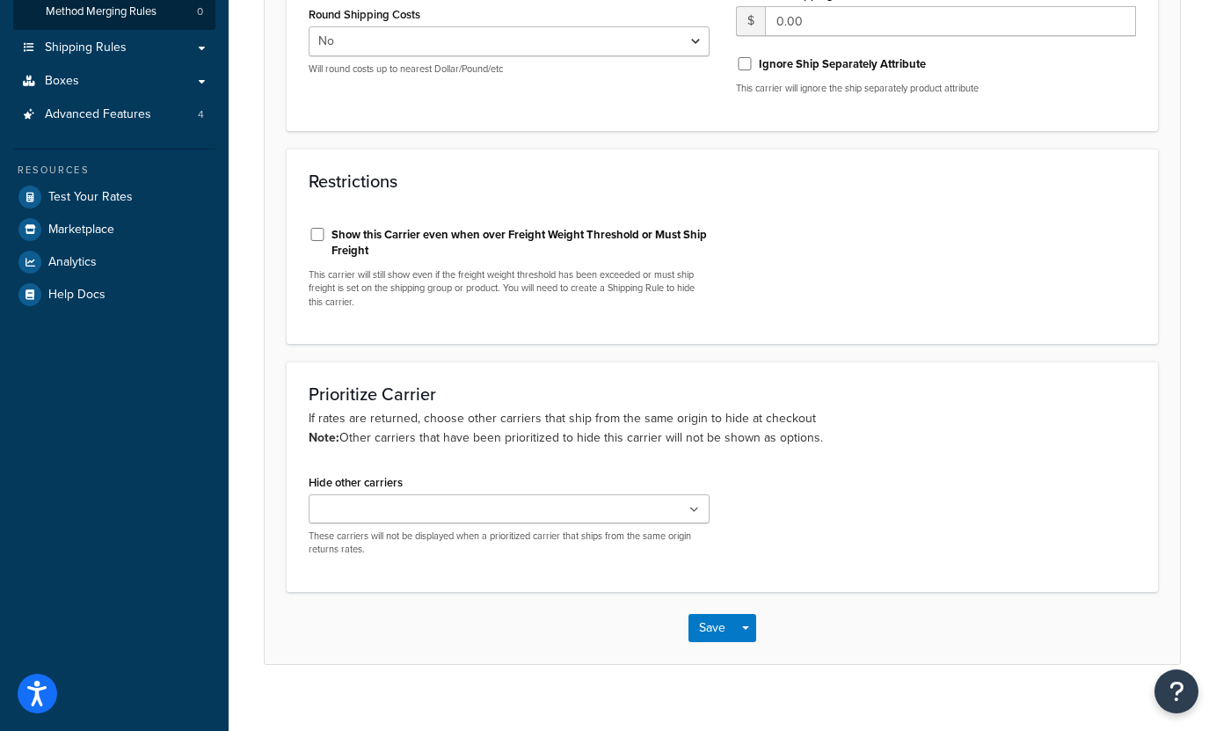
click at [601, 452] on div "Prioritize Carrier If rates are returned, choose other carriers that ship from …" at bounding box center [722, 476] width 871 height 230
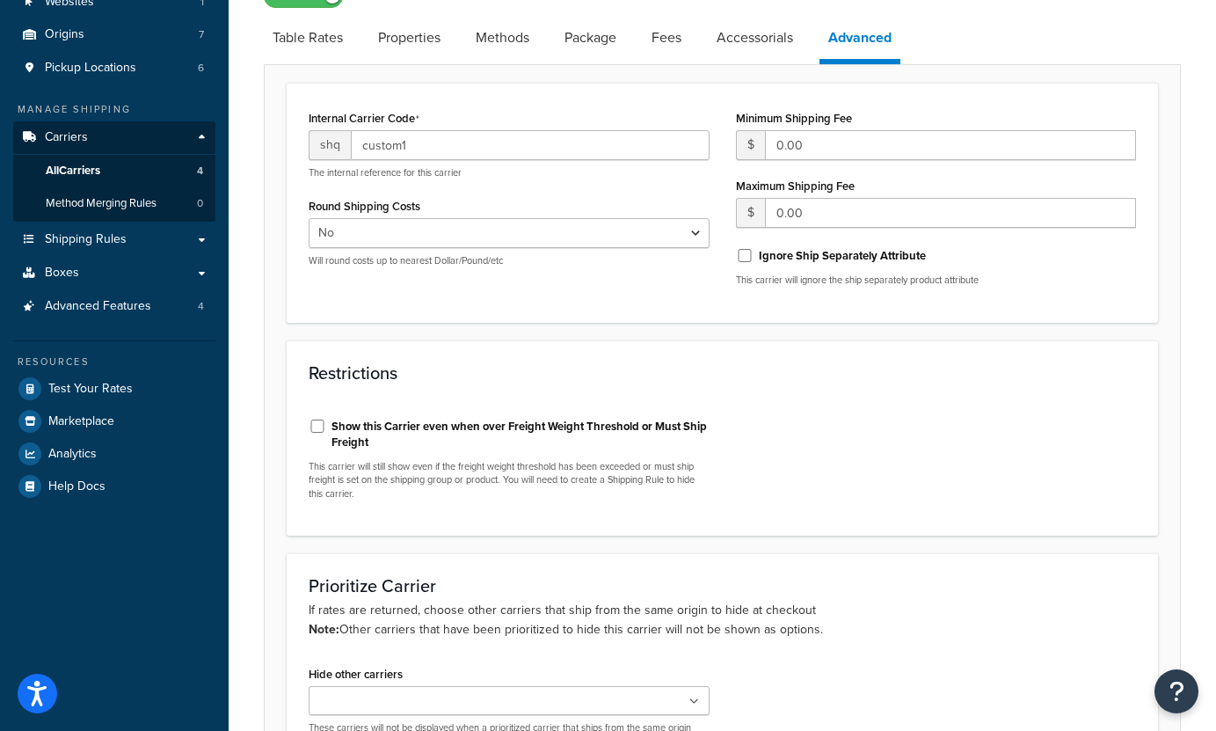
scroll to position [144, 0]
click at [478, 243] on select "Yes No" at bounding box center [509, 234] width 401 height 30
click at [567, 196] on div "Round Shipping Costs Yes No Will round costs up to nearest Dollar/Pound/etc" at bounding box center [509, 231] width 401 height 74
click at [732, 41] on link "Accessorials" at bounding box center [755, 39] width 94 height 42
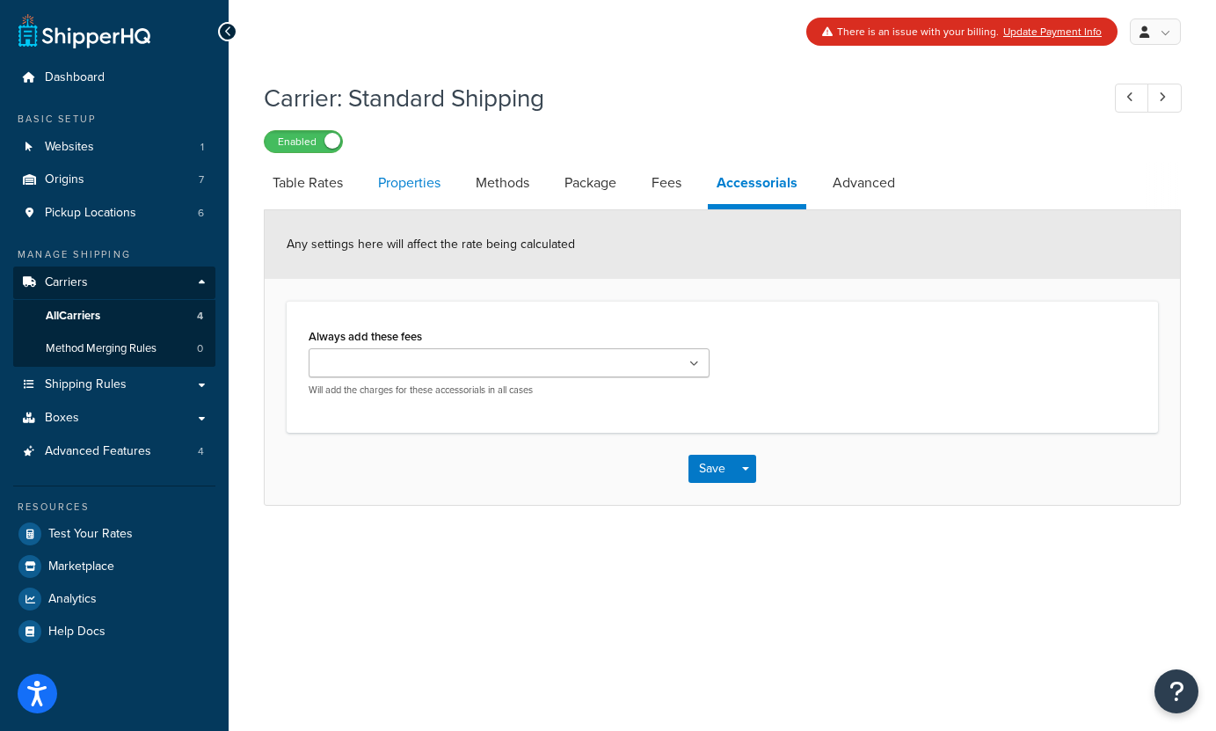
click at [387, 176] on link "Properties" at bounding box center [409, 183] width 80 height 42
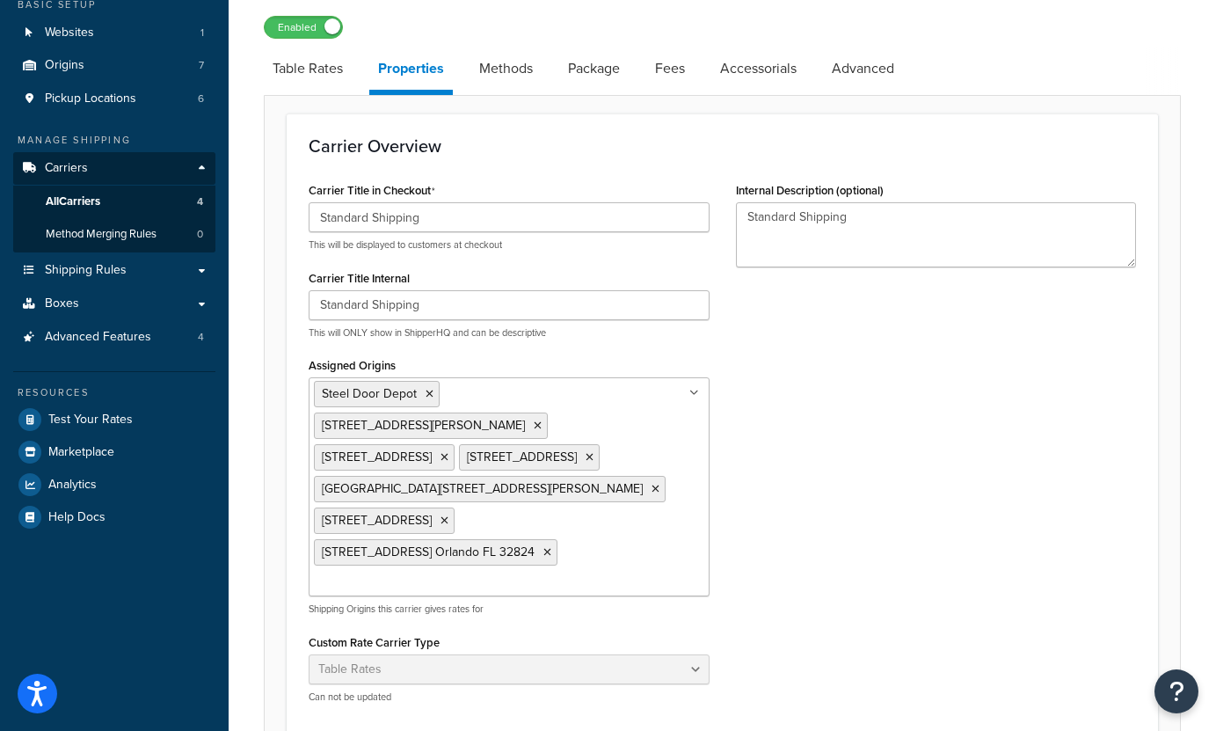
scroll to position [120, 0]
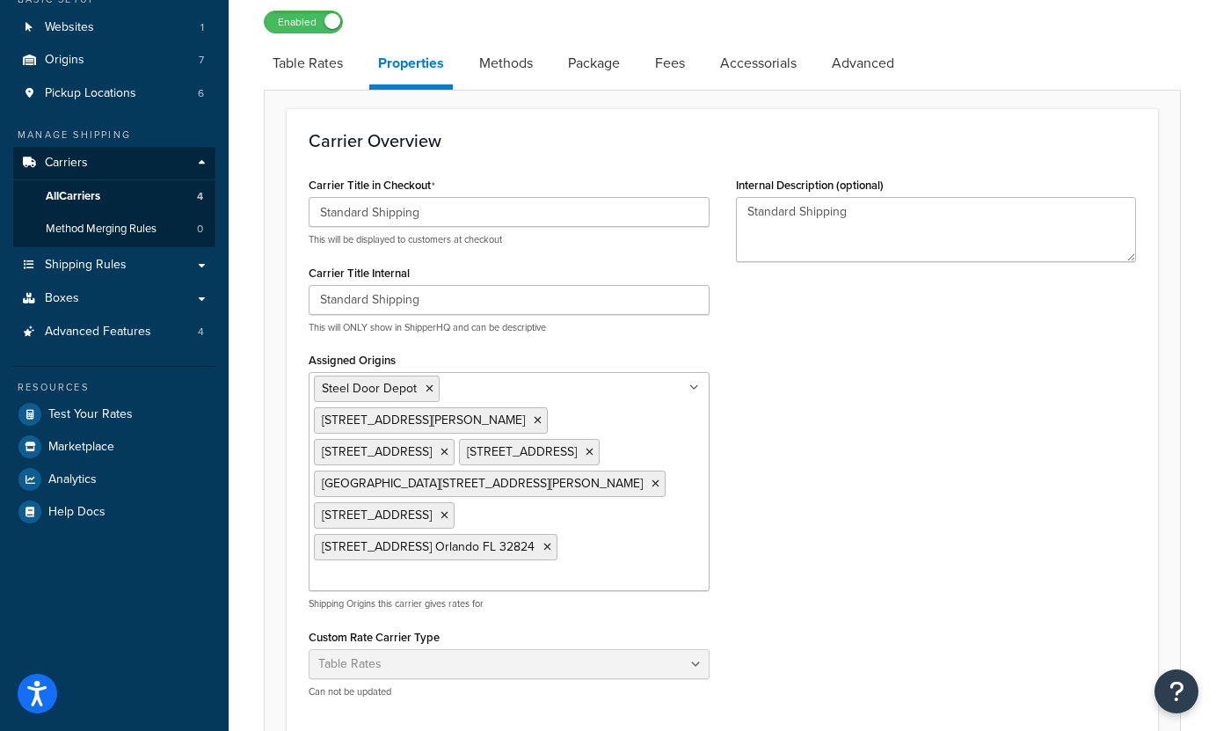
click at [685, 385] on ul "Steel Door Depot 620 W Main St. Butler IN 46721 13374 W. Peoria Avenue Surprise…" at bounding box center [509, 481] width 401 height 219
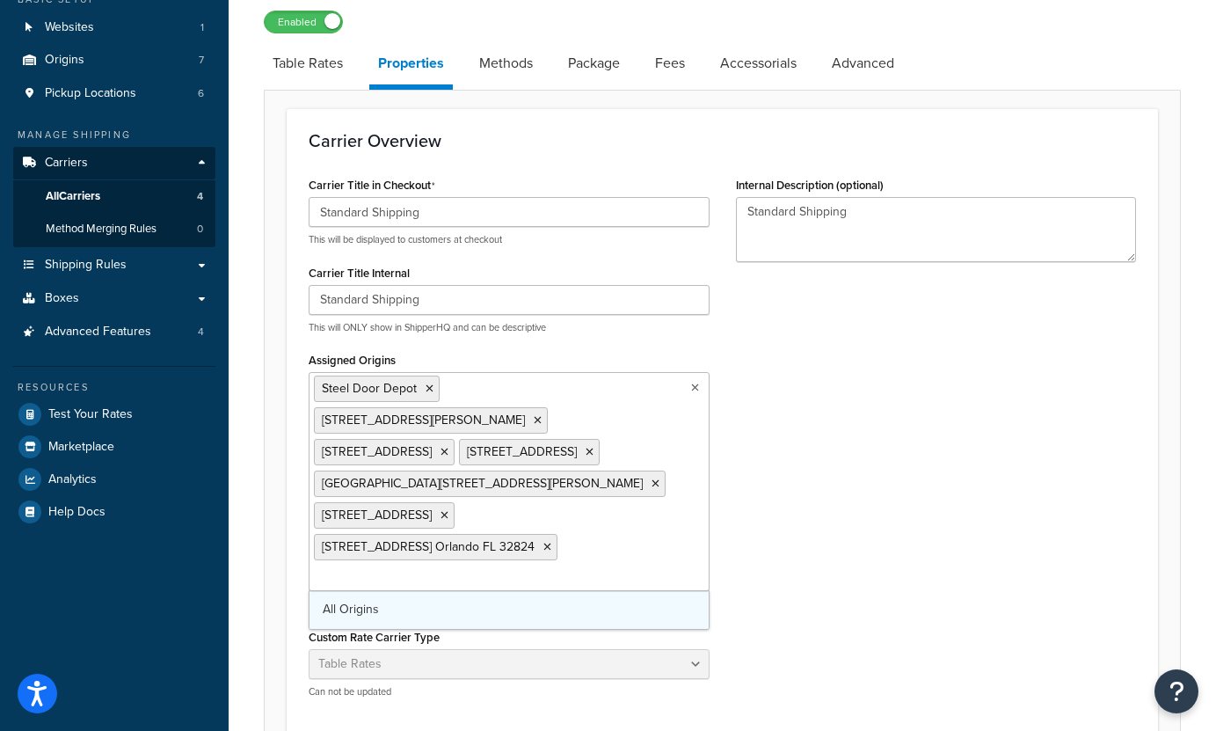
click at [451, 591] on div "Steel Door Depot 620 W Main St. Butler IN 46721 13374 W. Peoria Avenue Surprise…" at bounding box center [509, 481] width 401 height 219
click at [751, 496] on div "Carrier Title in Checkout Standard Shipping This will be displayed to customers…" at bounding box center [722, 441] width 854 height 539
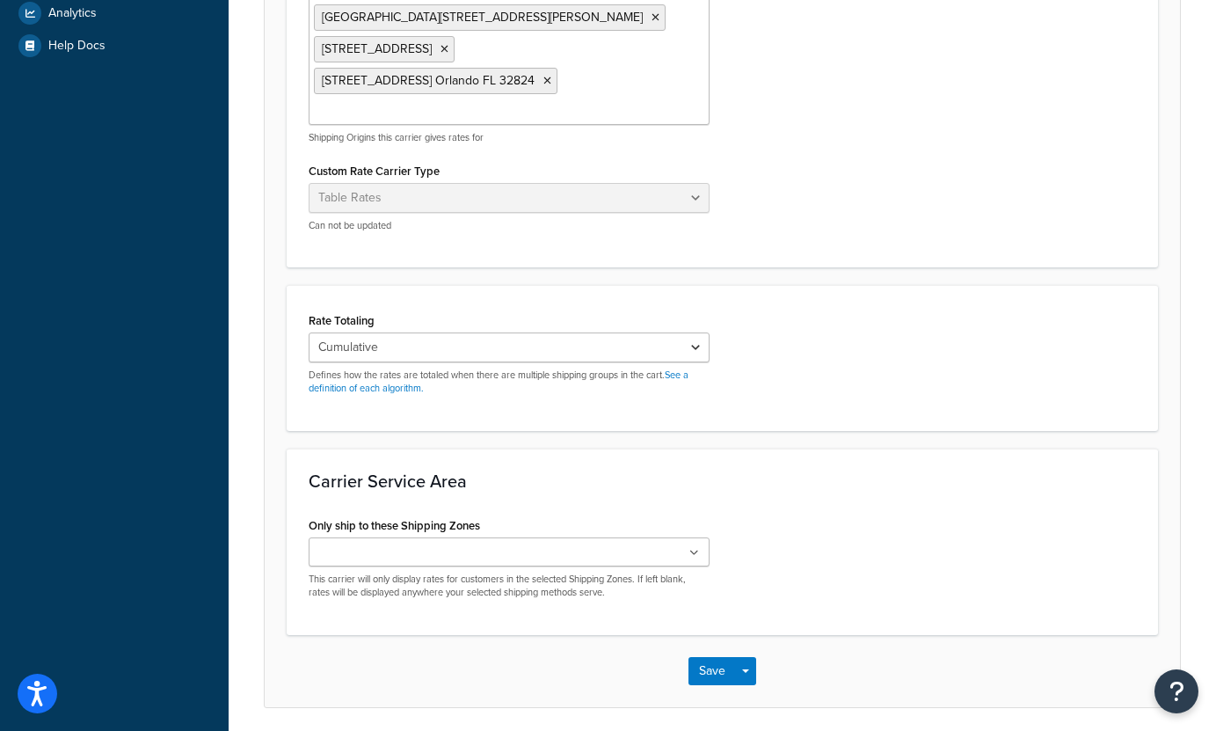
scroll to position [683, 0]
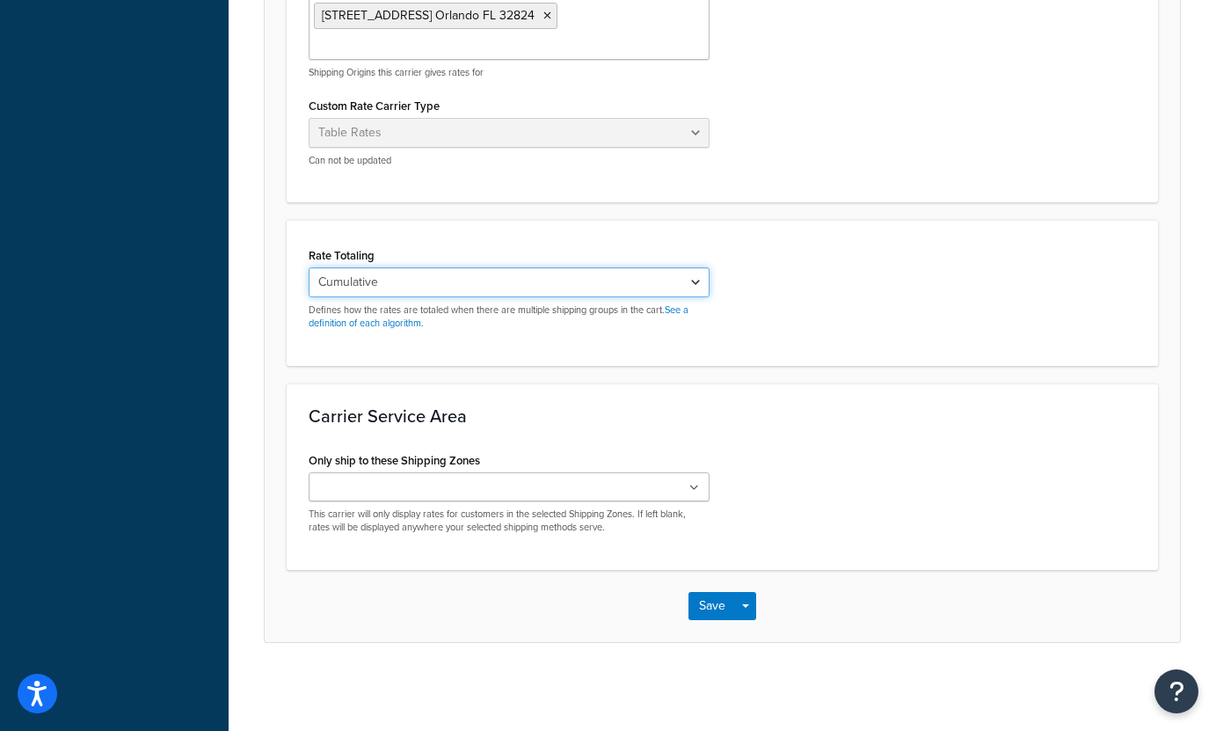
click at [488, 289] on select "Cumulative Highest Per Item Per SKU" at bounding box center [509, 282] width 401 height 30
click at [485, 479] on ul at bounding box center [509, 486] width 401 height 29
click at [564, 444] on div "Carrier Service Area Only ship to these Shipping Zones West-Central East Canada…" at bounding box center [722, 476] width 871 height 186
click at [699, 601] on button "Save" at bounding box center [712, 606] width 47 height 28
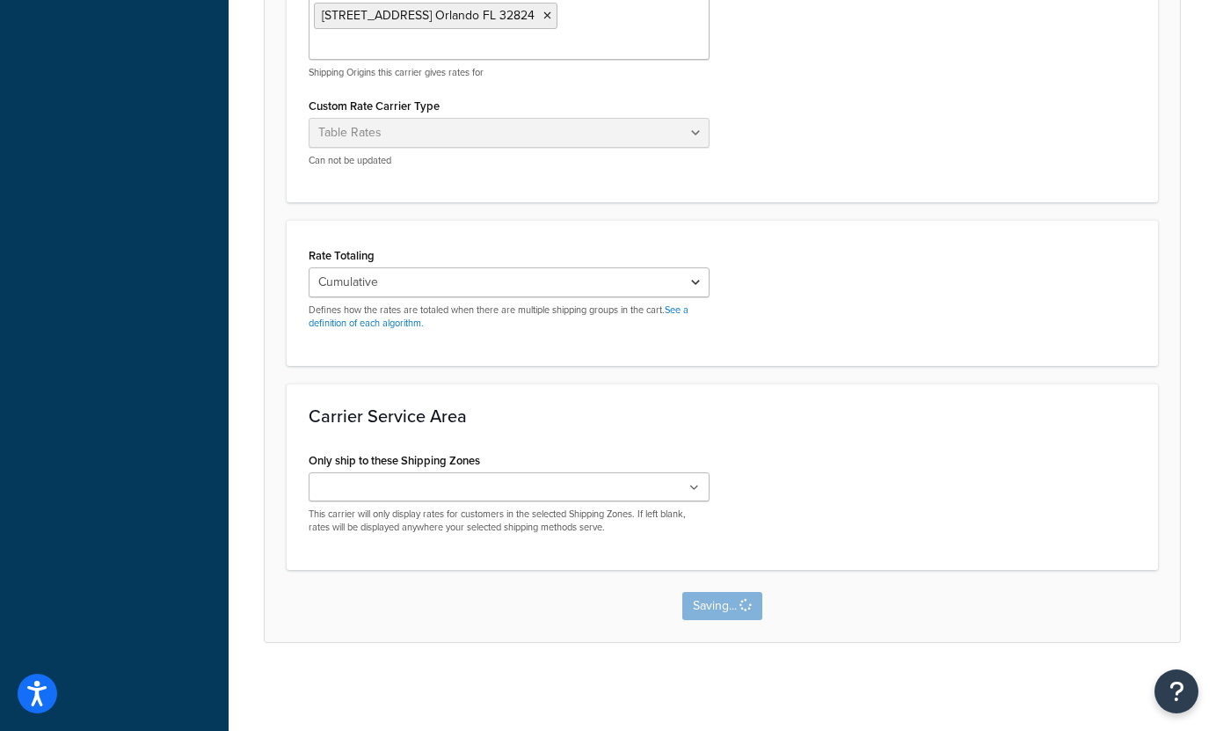
scroll to position [0, 0]
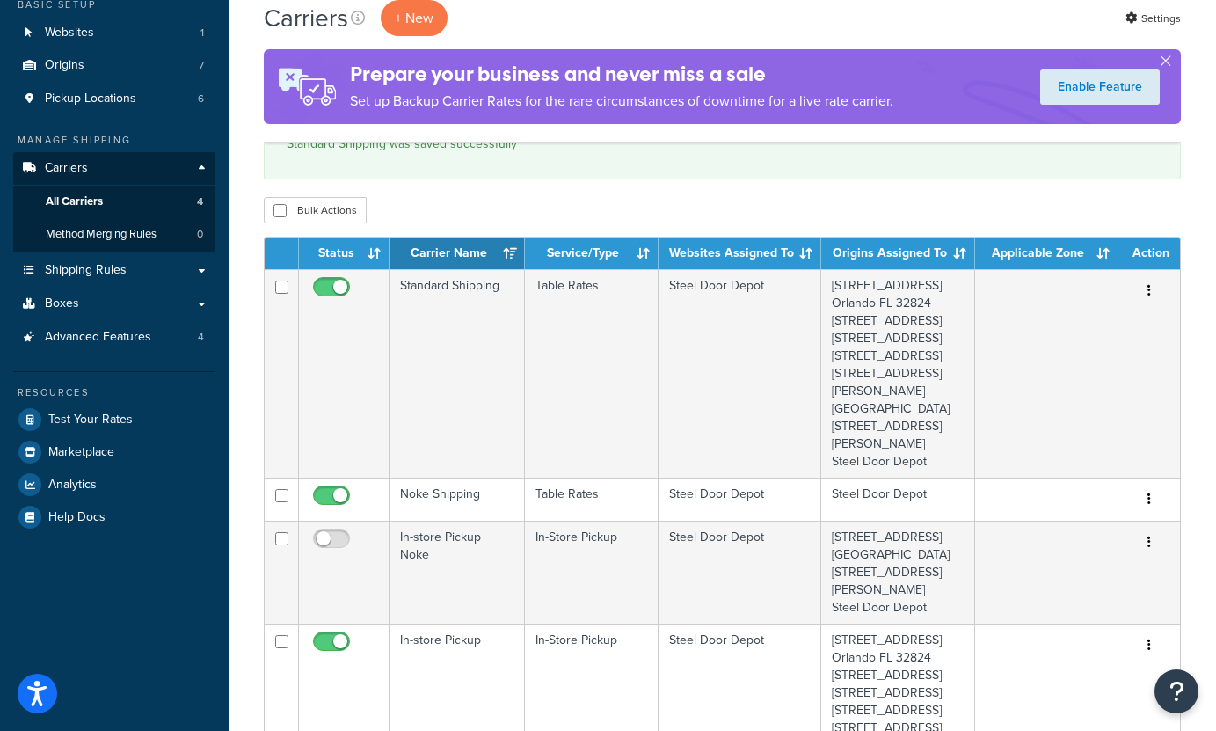
scroll to position [124, 0]
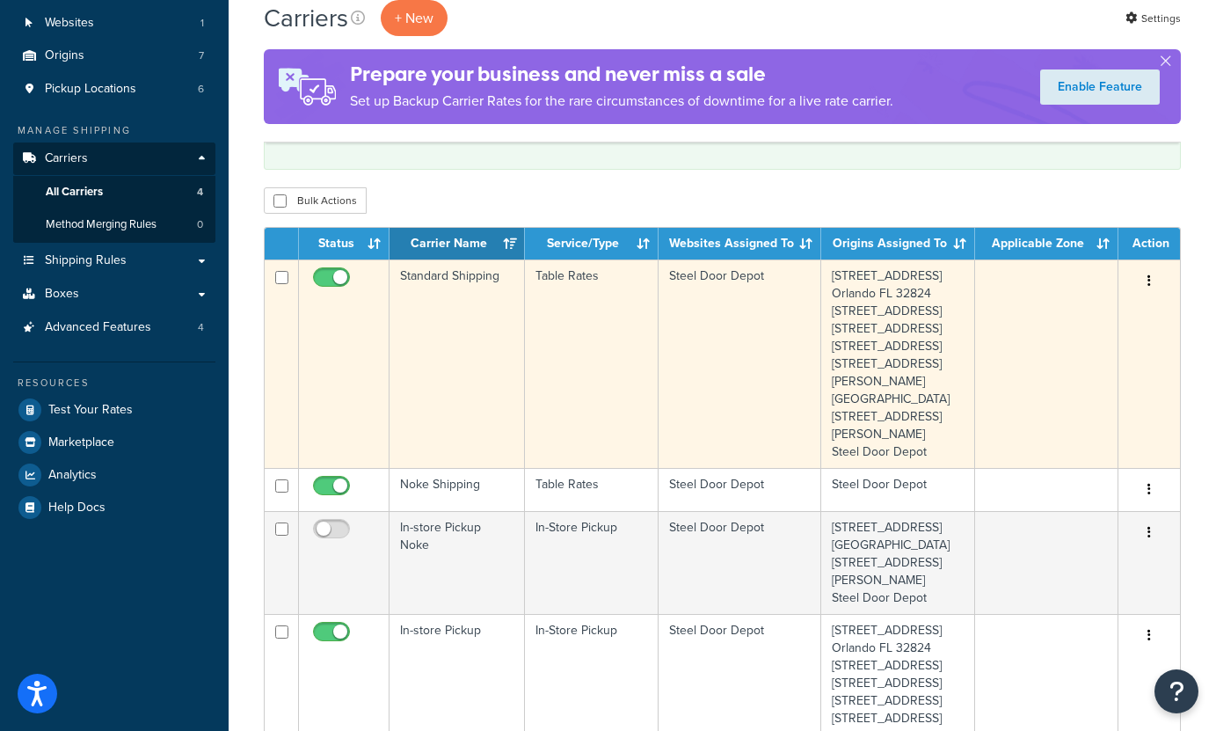
click at [1148, 285] on icon "button" at bounding box center [1150, 280] width 4 height 12
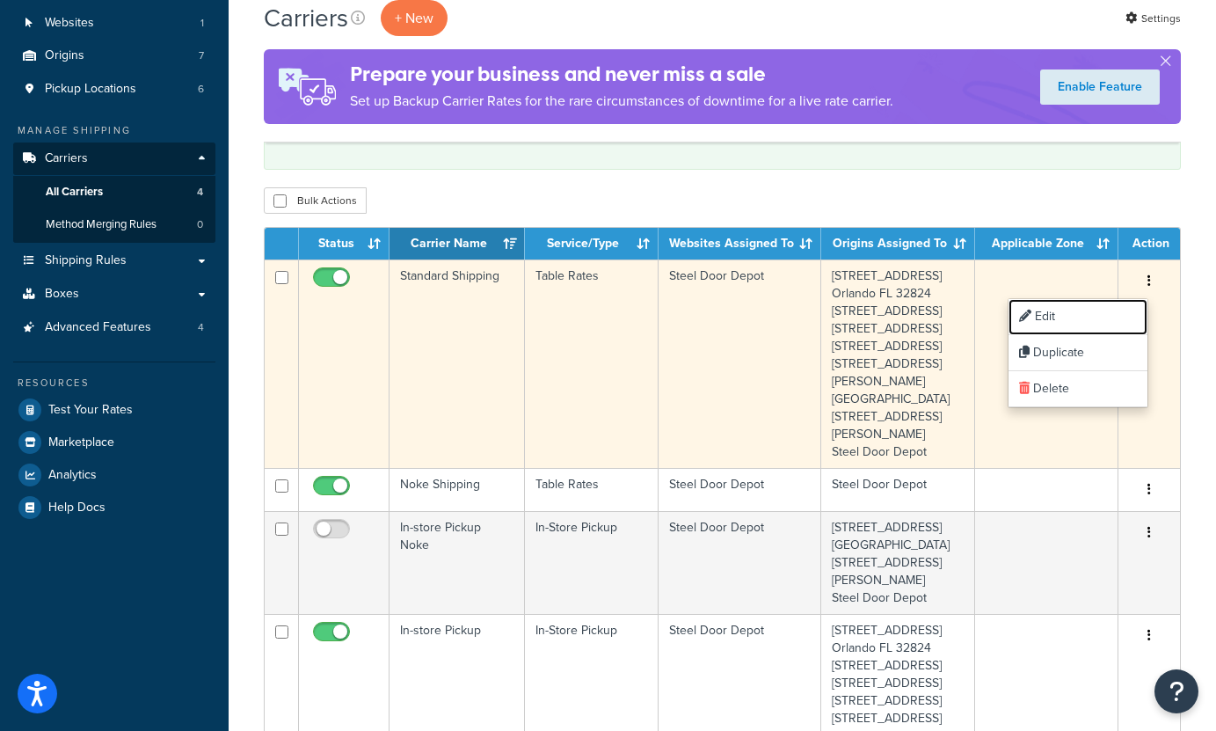
click at [1067, 318] on link "Edit" at bounding box center [1078, 317] width 139 height 36
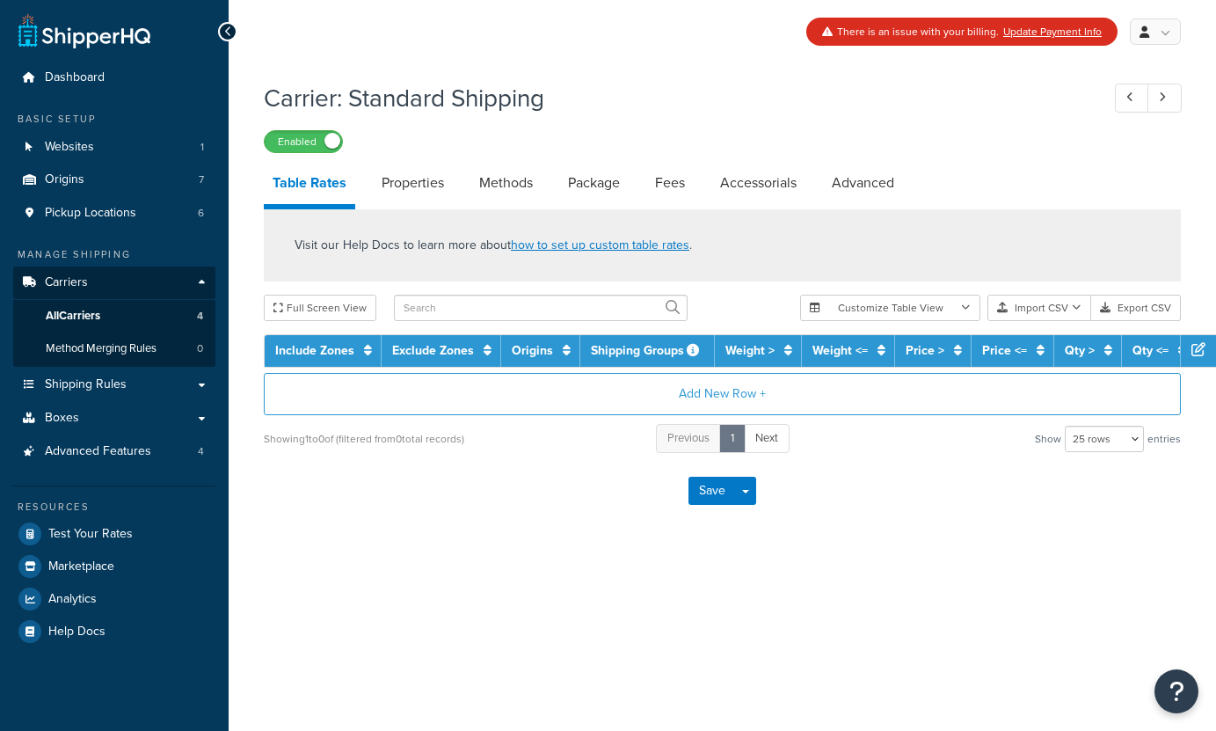
select select "25"
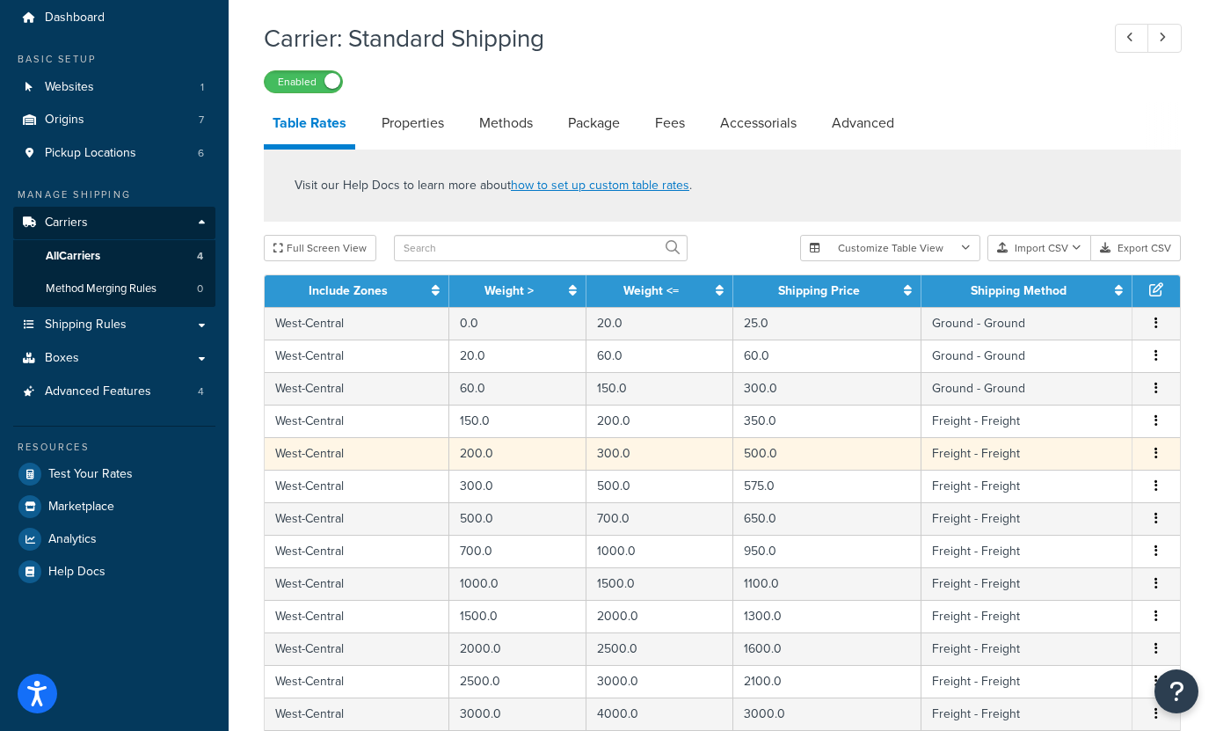
scroll to position [46, 0]
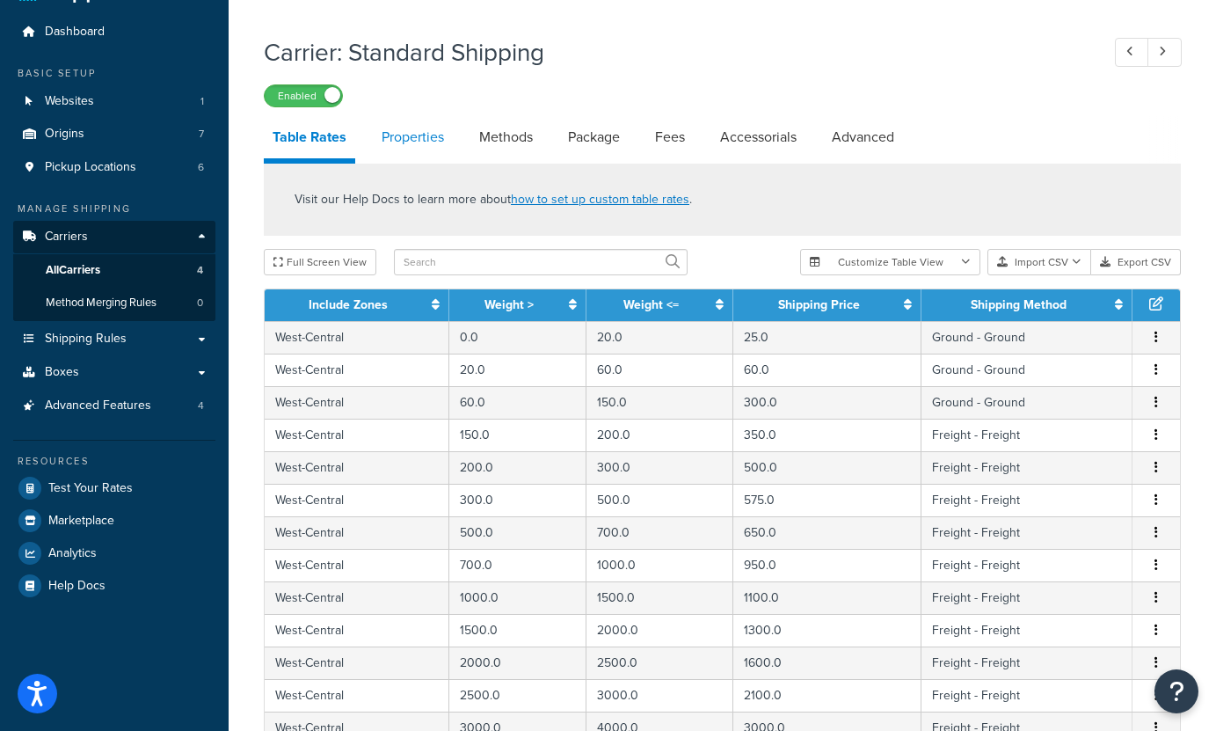
click at [421, 128] on link "Properties" at bounding box center [413, 137] width 80 height 42
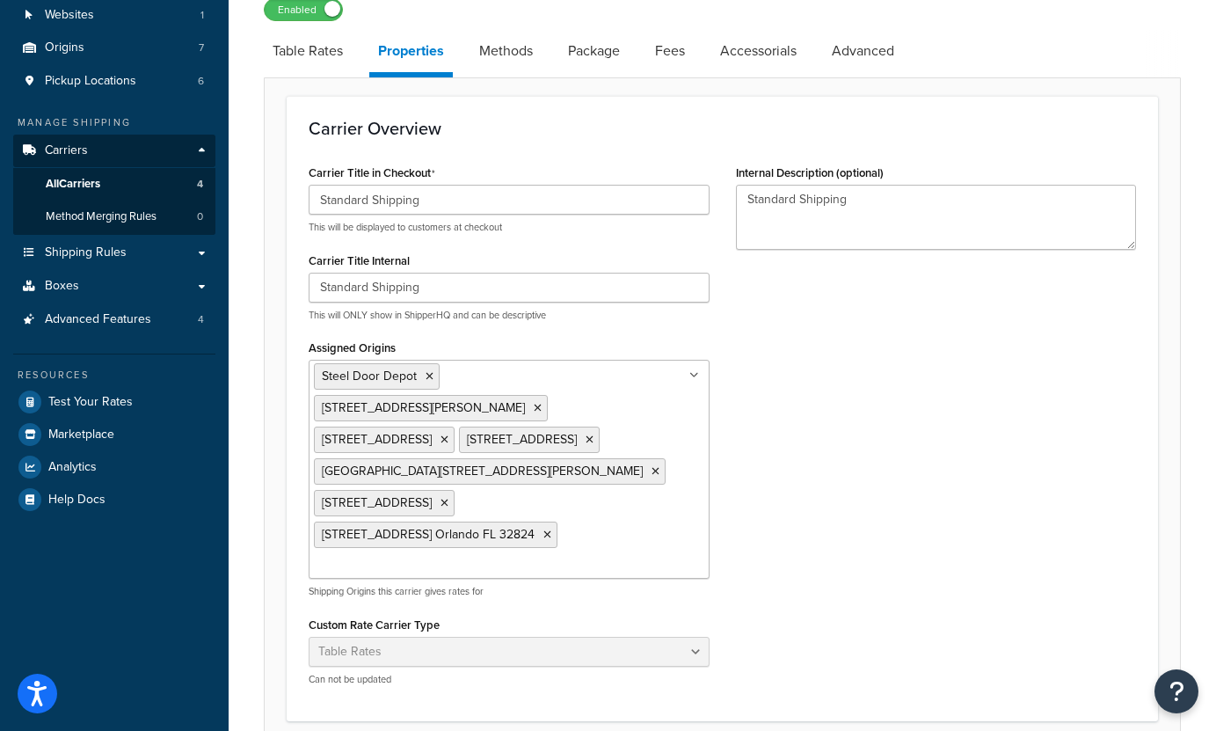
scroll to position [147, 0]
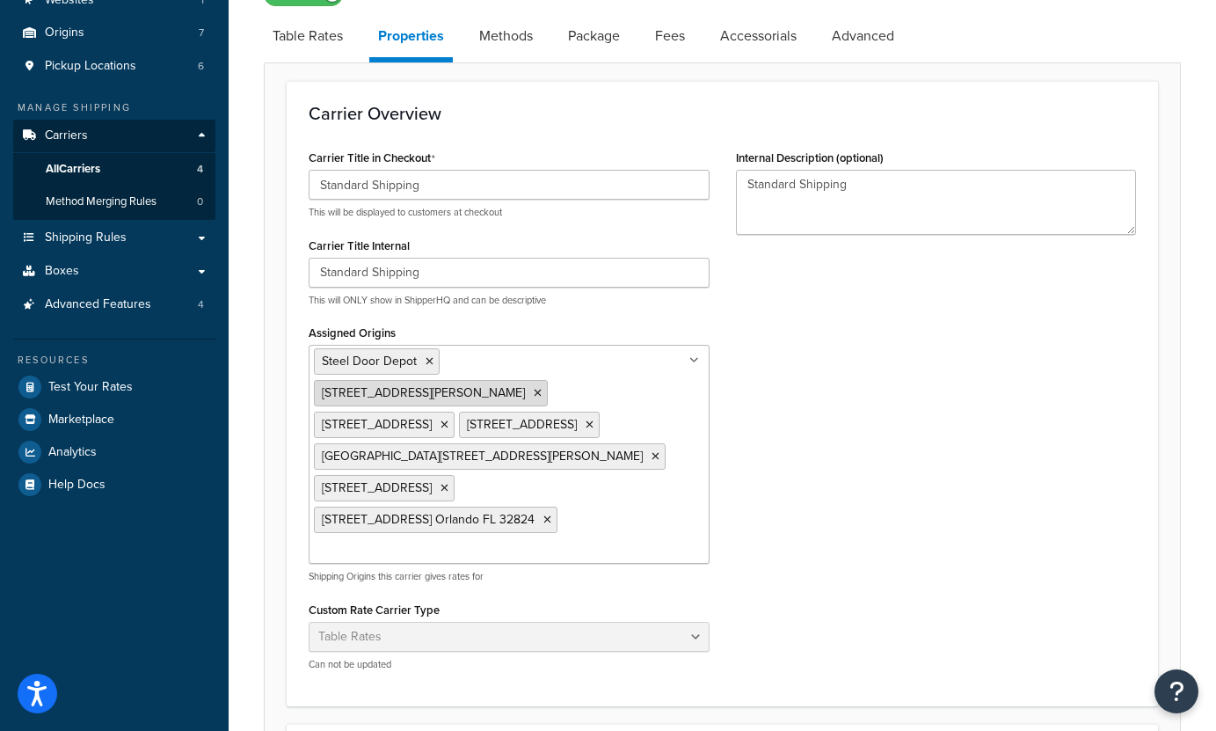
click at [542, 388] on icon at bounding box center [538, 393] width 8 height 11
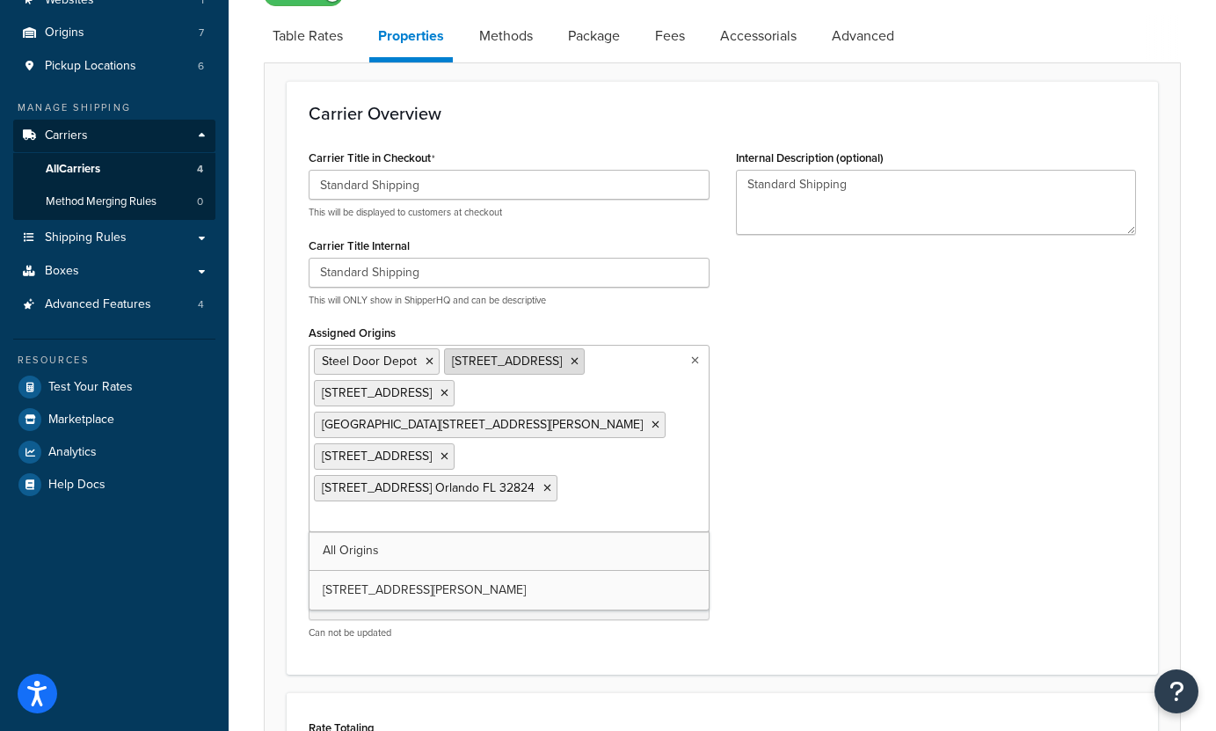
click at [571, 367] on icon at bounding box center [575, 361] width 8 height 11
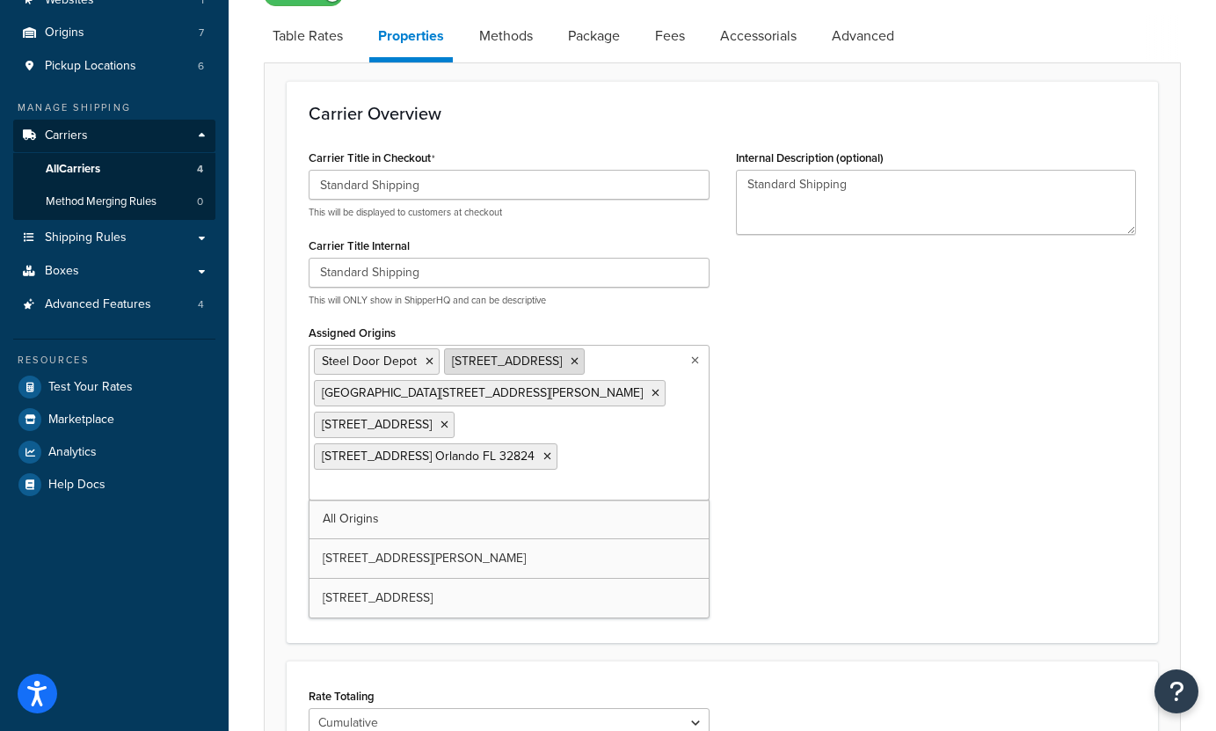
click at [571, 367] on icon at bounding box center [575, 361] width 8 height 11
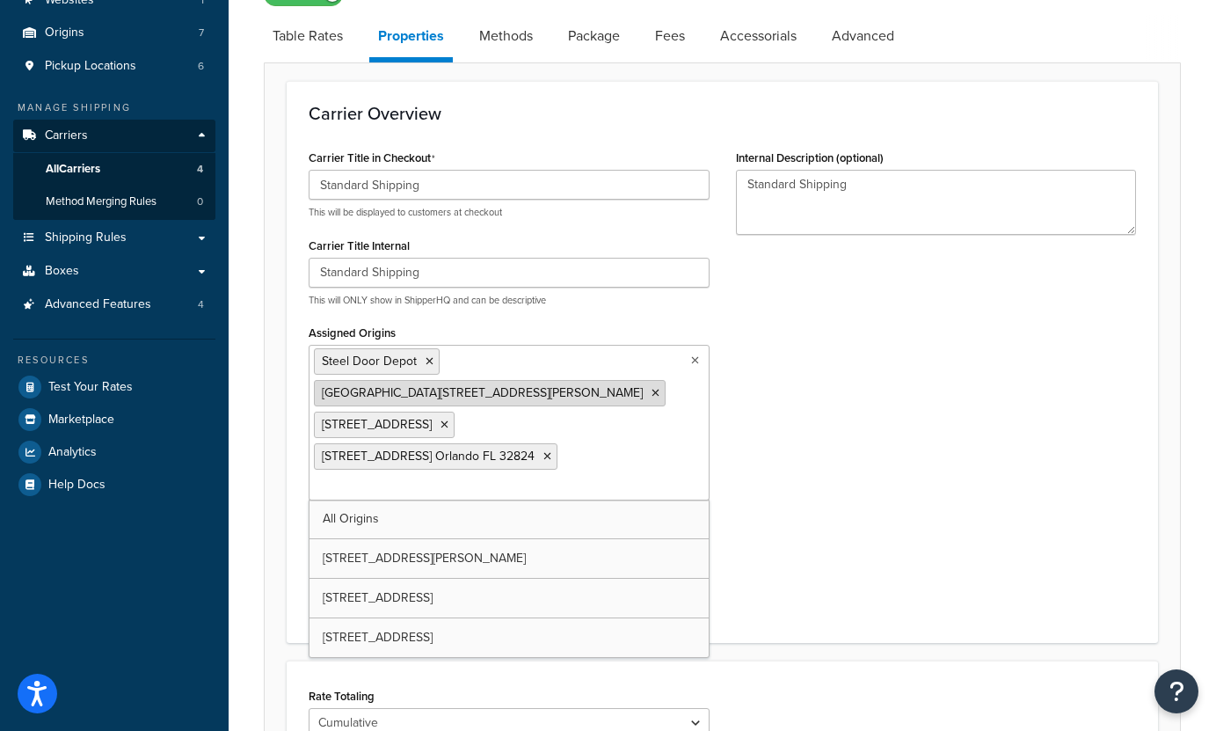
click at [602, 393] on li "[GEOGRAPHIC_DATA][STREET_ADDRESS][PERSON_NAME]" at bounding box center [490, 393] width 352 height 26
click at [652, 393] on icon at bounding box center [656, 393] width 8 height 11
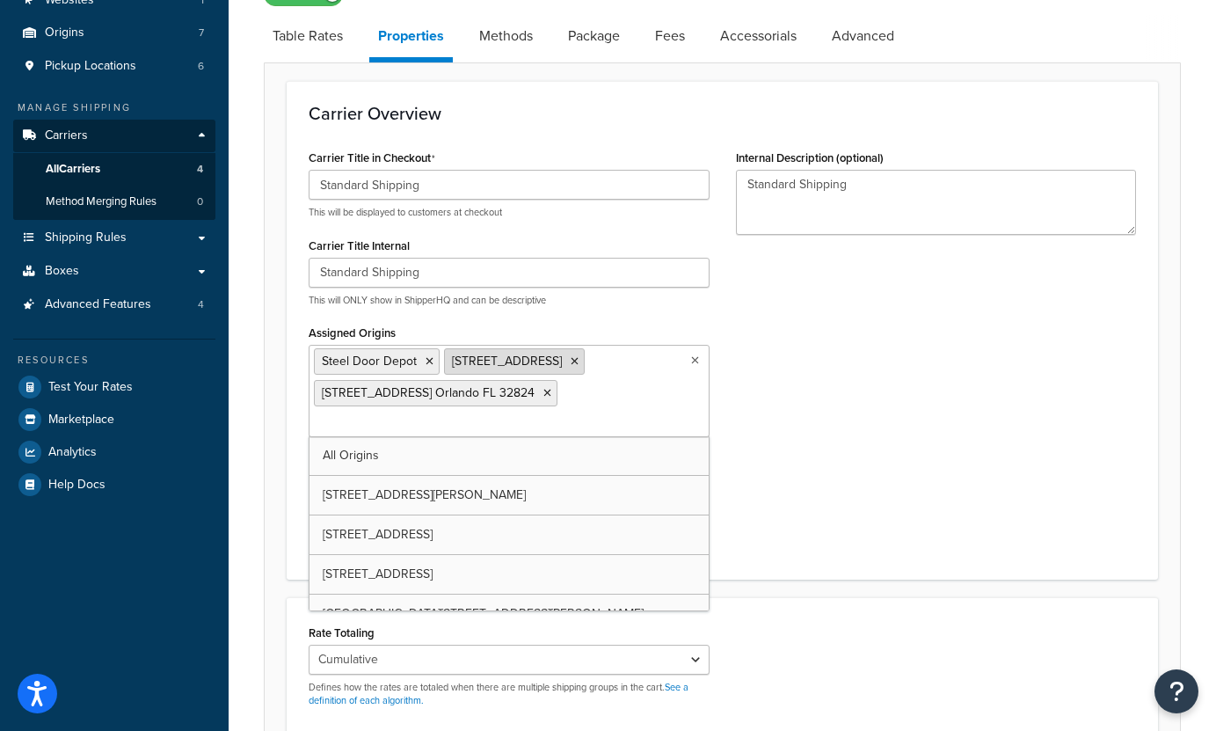
click at [575, 367] on icon at bounding box center [575, 361] width 8 height 11
click at [551, 388] on icon at bounding box center [547, 393] width 8 height 11
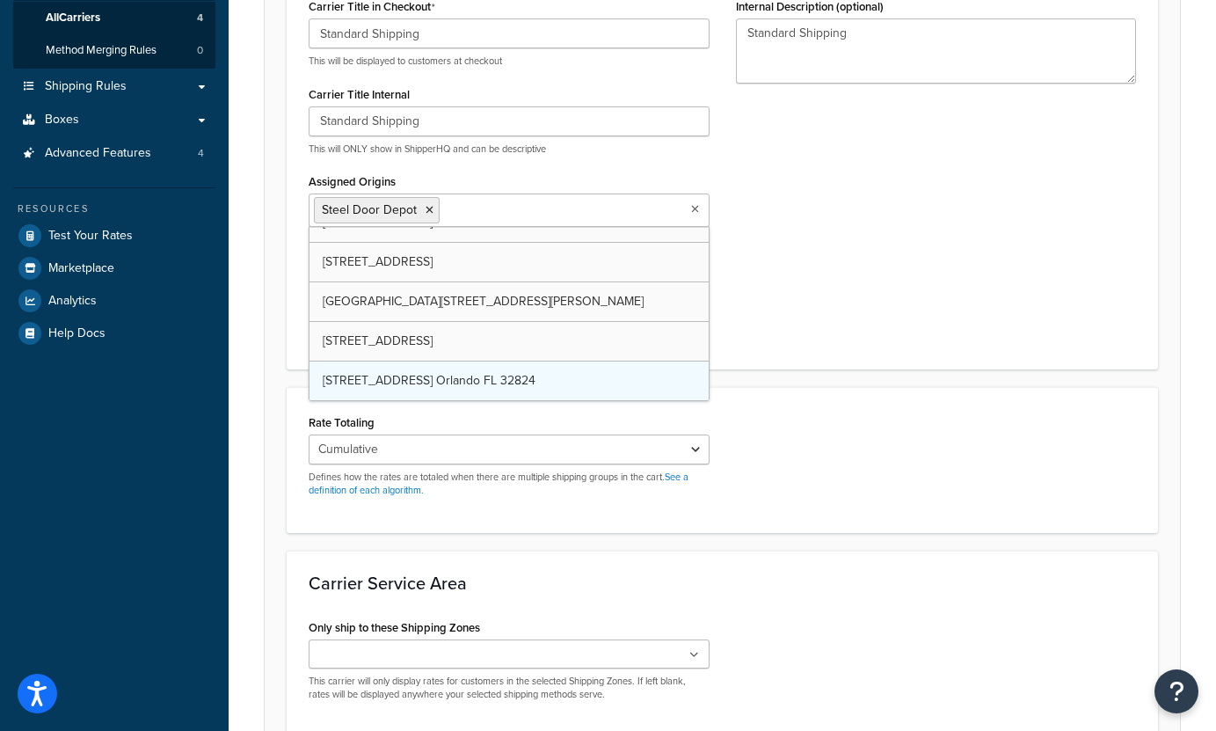
scroll to position [466, 0]
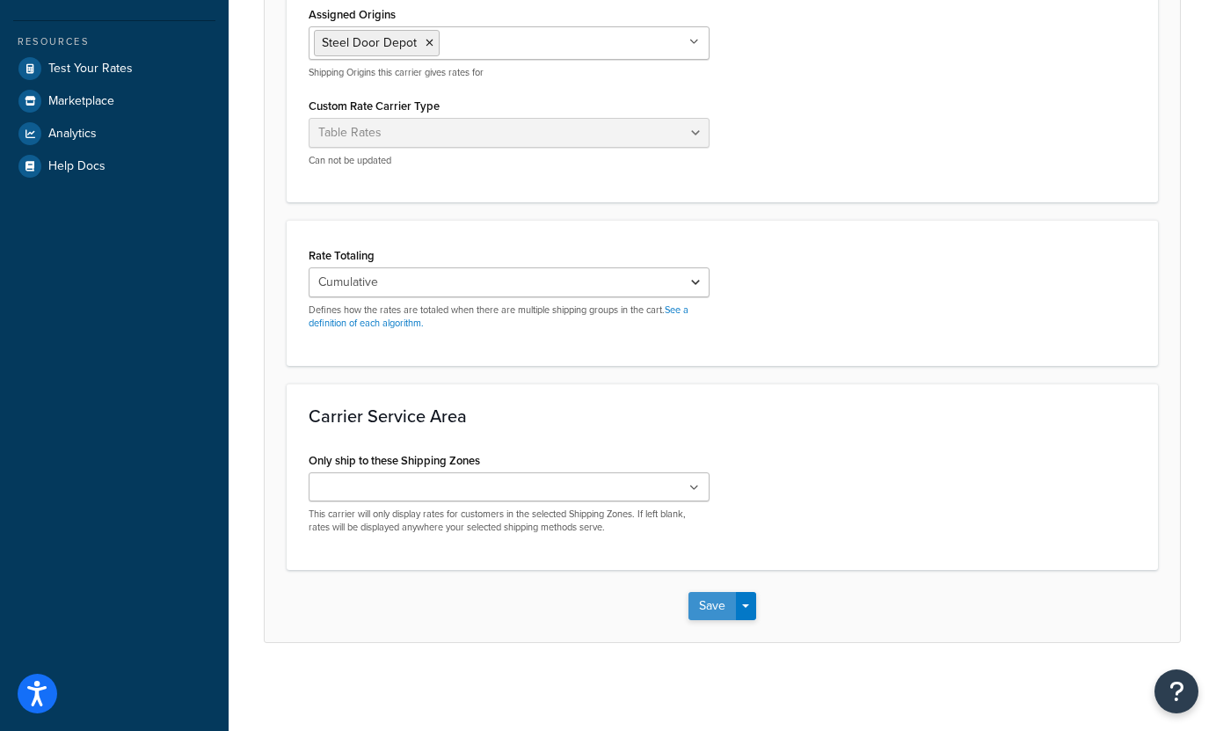
click at [695, 610] on button "Save" at bounding box center [712, 606] width 47 height 28
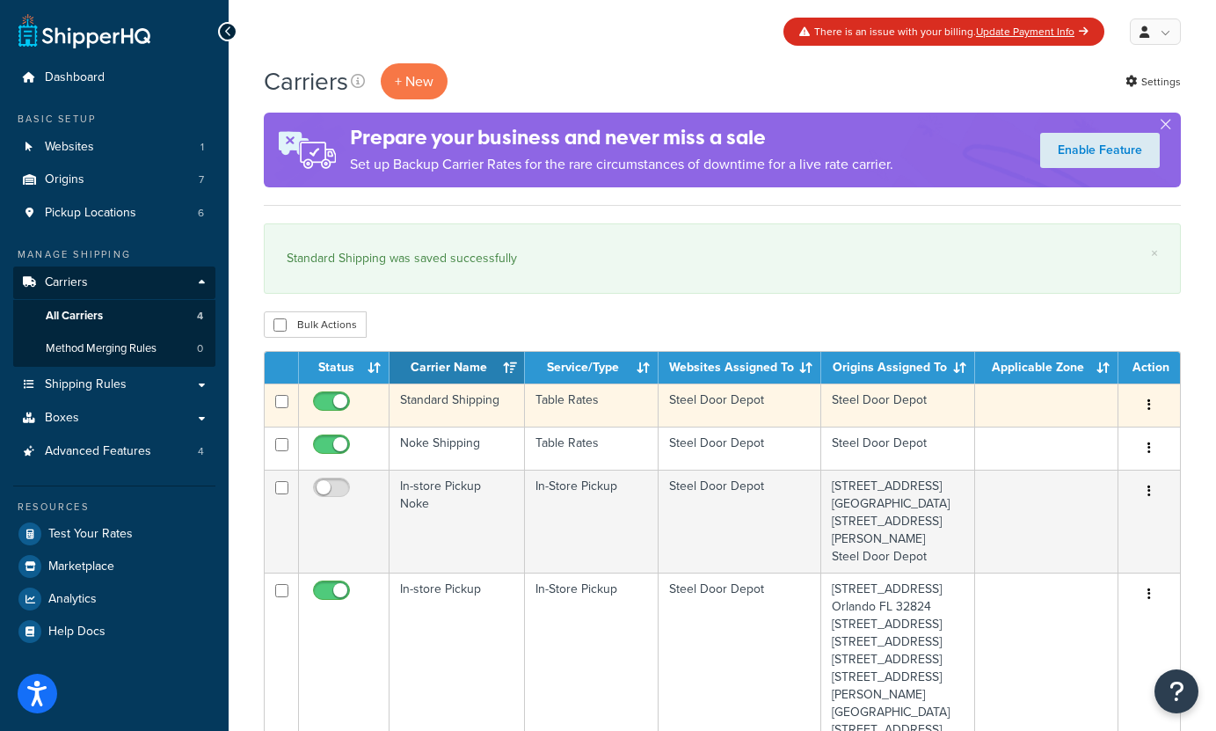
click at [1144, 405] on button "button" at bounding box center [1149, 405] width 25 height 28
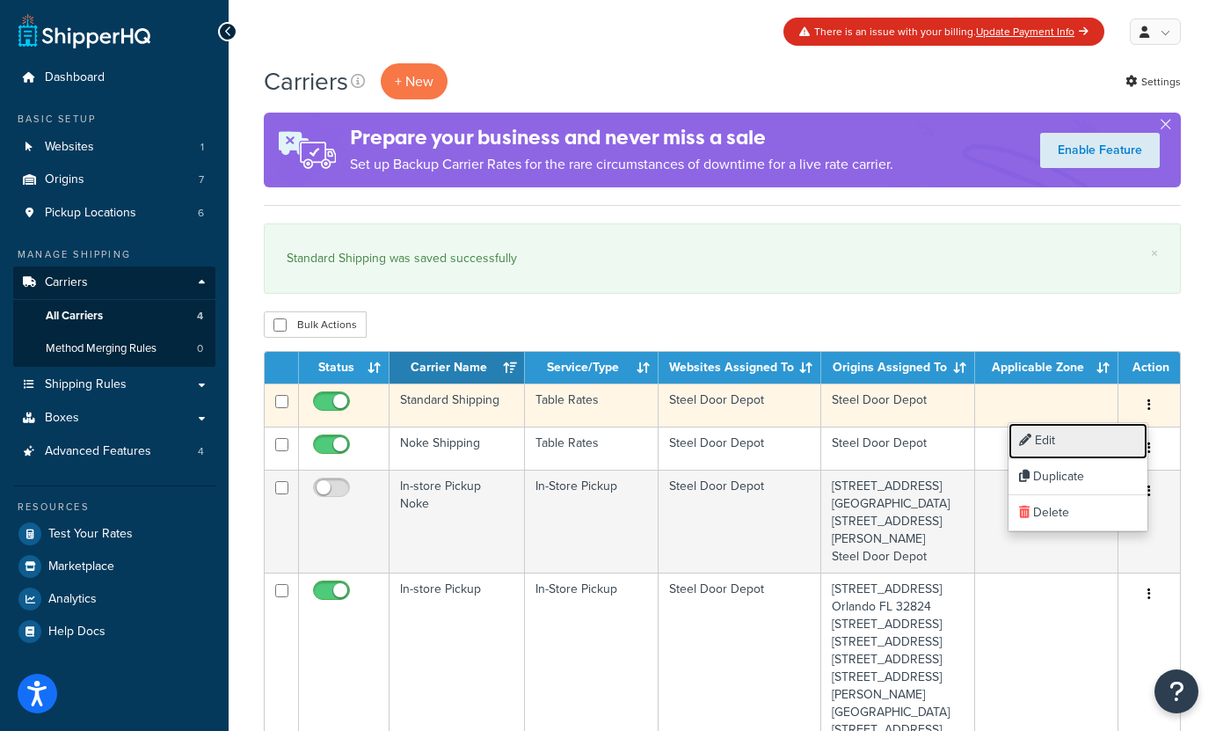
click at [1076, 439] on link "Edit" at bounding box center [1078, 441] width 139 height 36
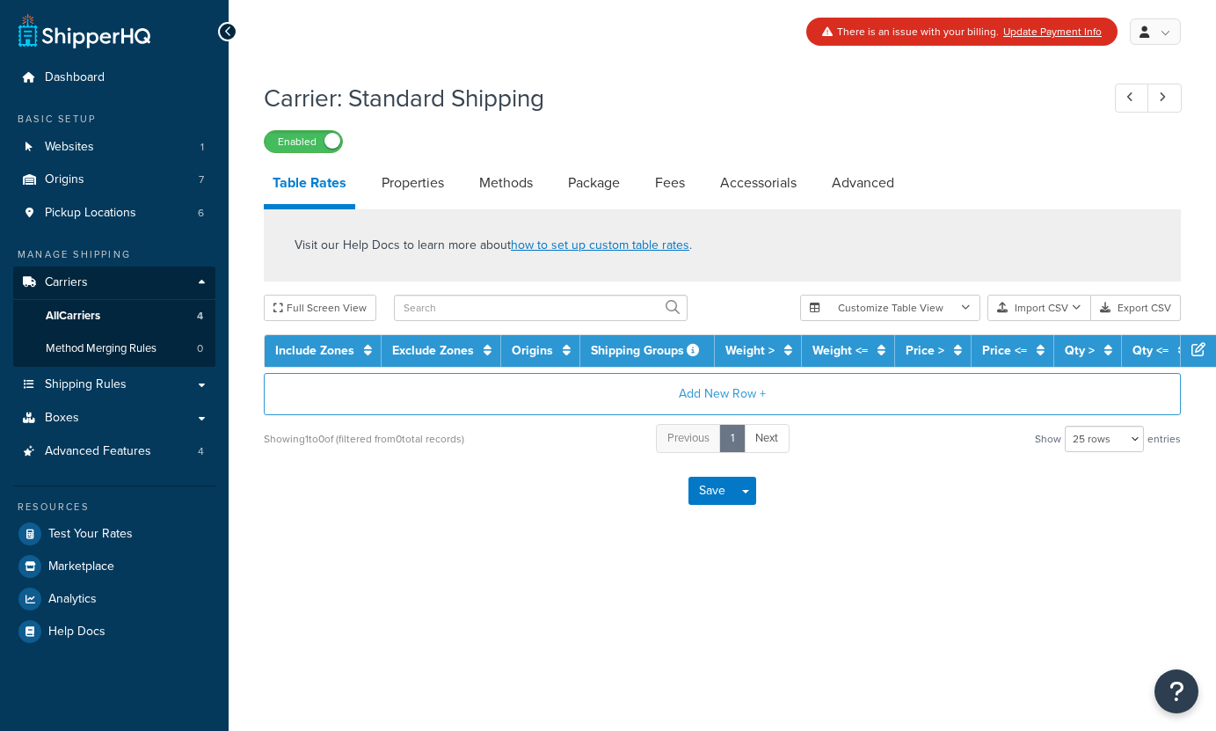
select select "25"
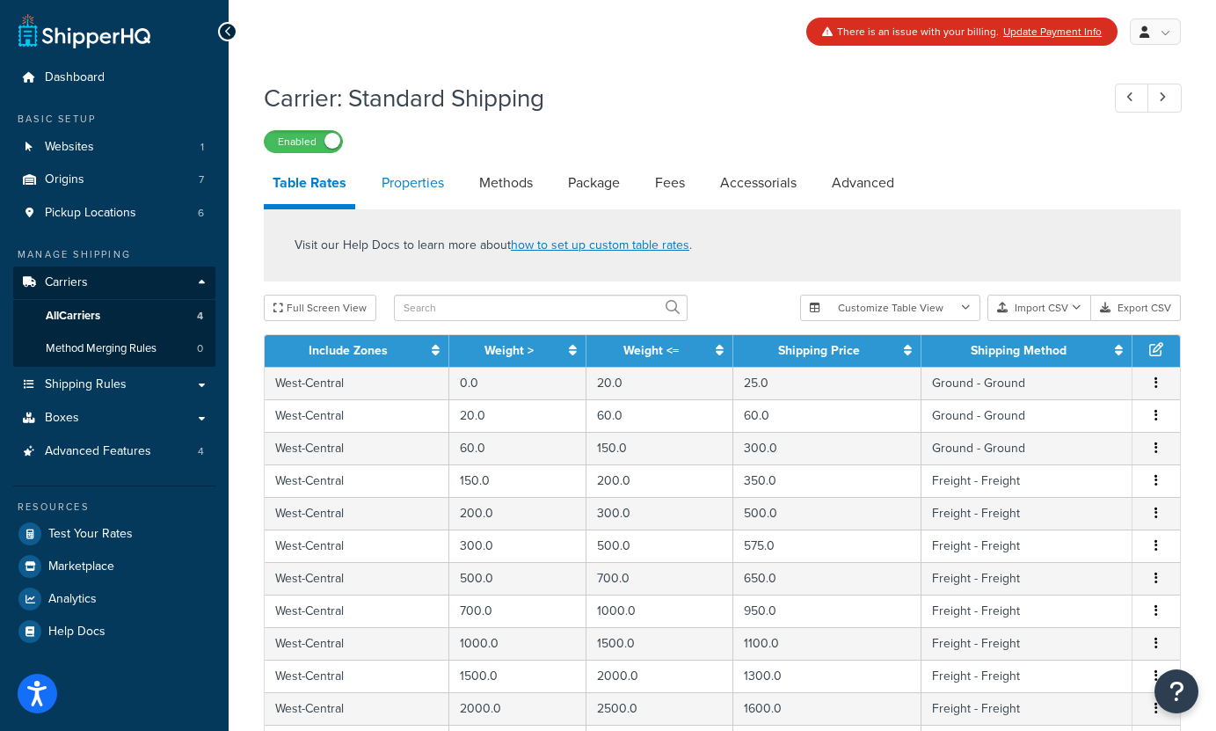
click at [419, 179] on link "Properties" at bounding box center [413, 183] width 80 height 42
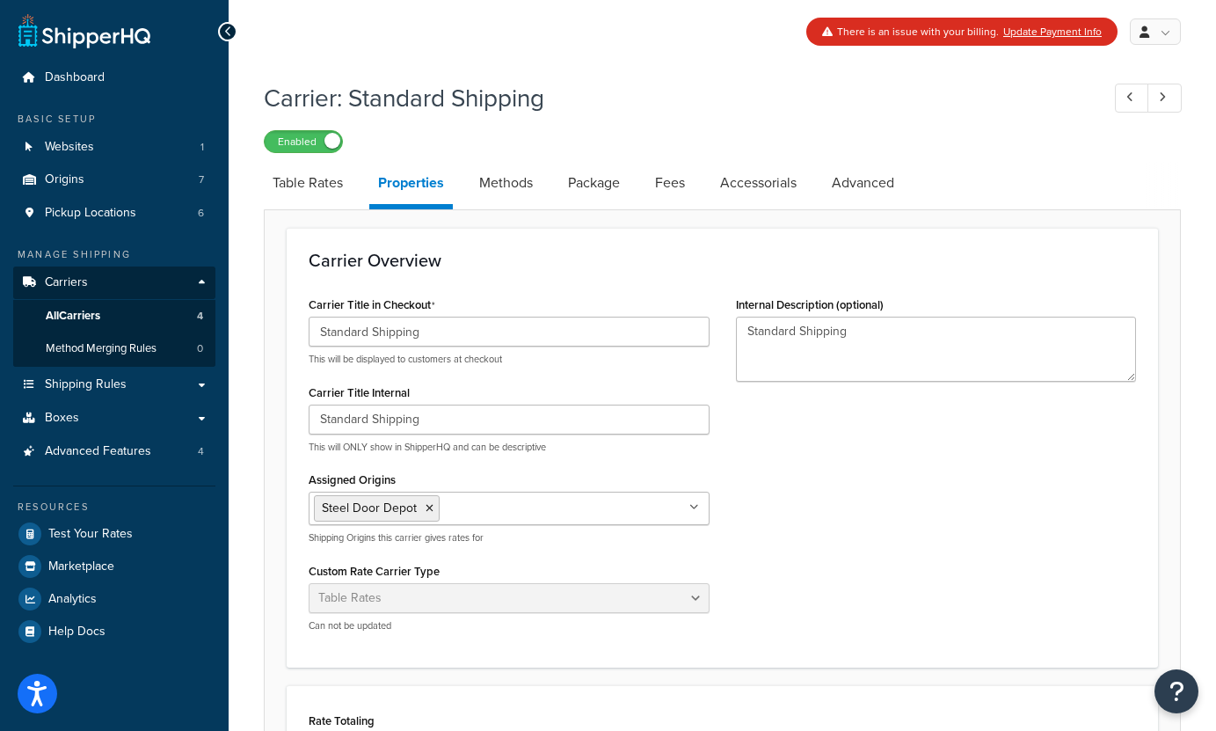
click at [485, 499] on ul "Steel Door Depot" at bounding box center [509, 508] width 401 height 33
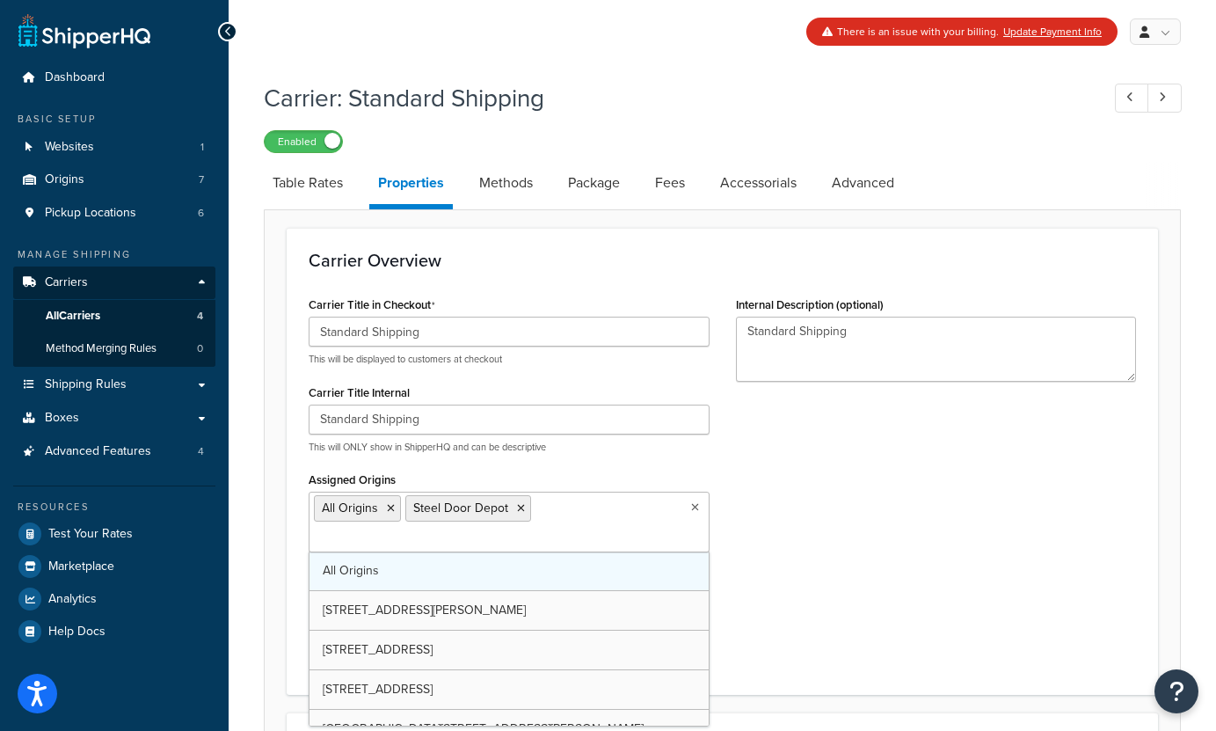
click at [465, 558] on link "All Origins" at bounding box center [509, 570] width 399 height 39
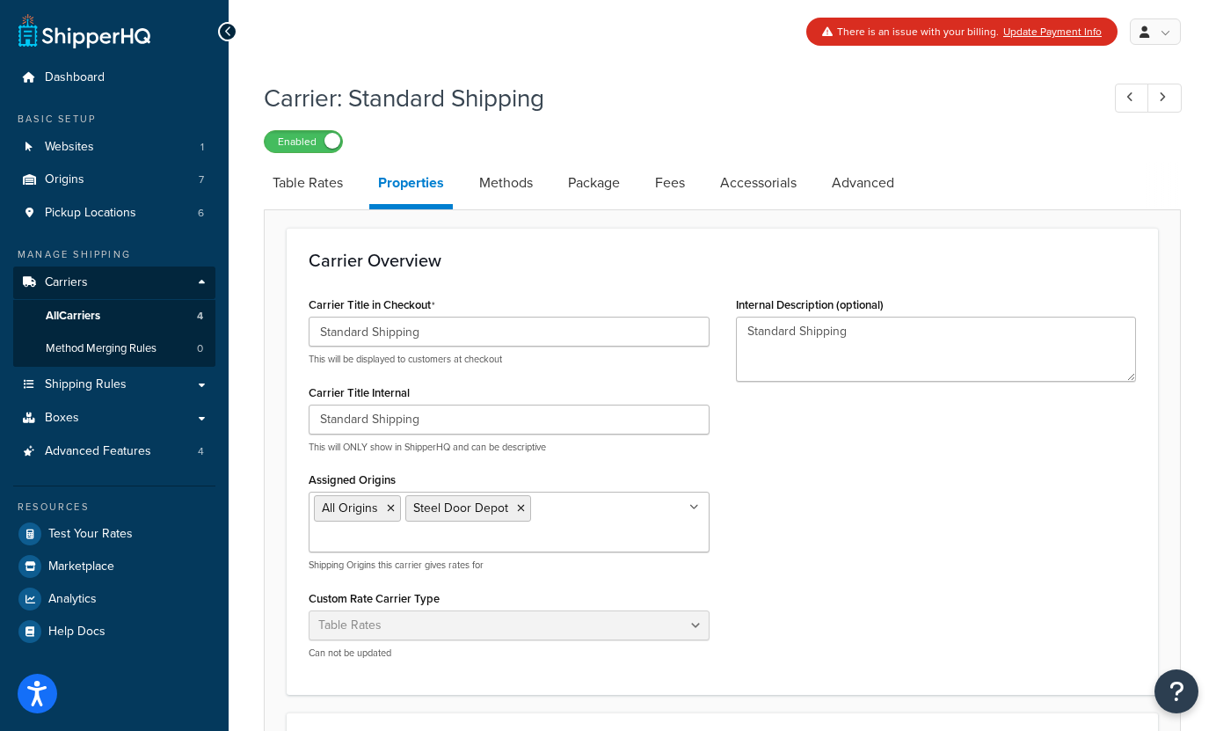
click at [727, 544] on div "Carrier Title in Checkout Standard Shipping This will be displayed to customers…" at bounding box center [722, 482] width 854 height 381
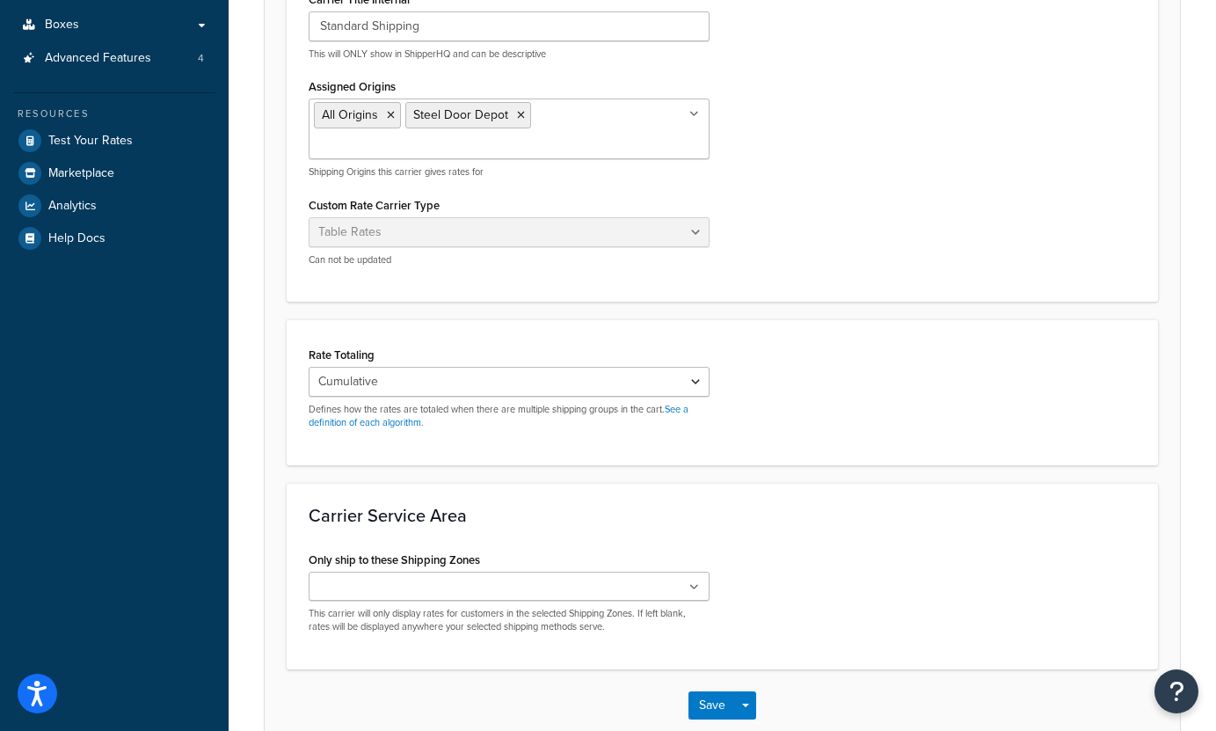
scroll to position [434, 0]
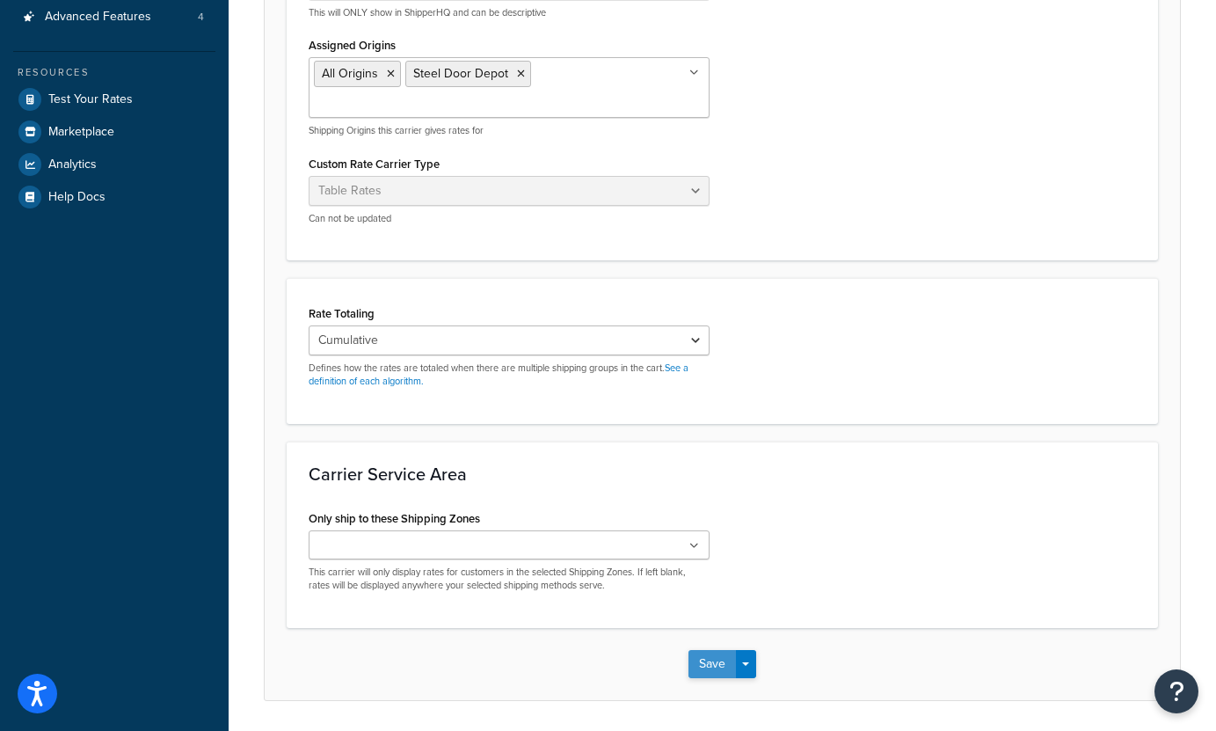
click at [703, 650] on button "Save" at bounding box center [712, 664] width 47 height 28
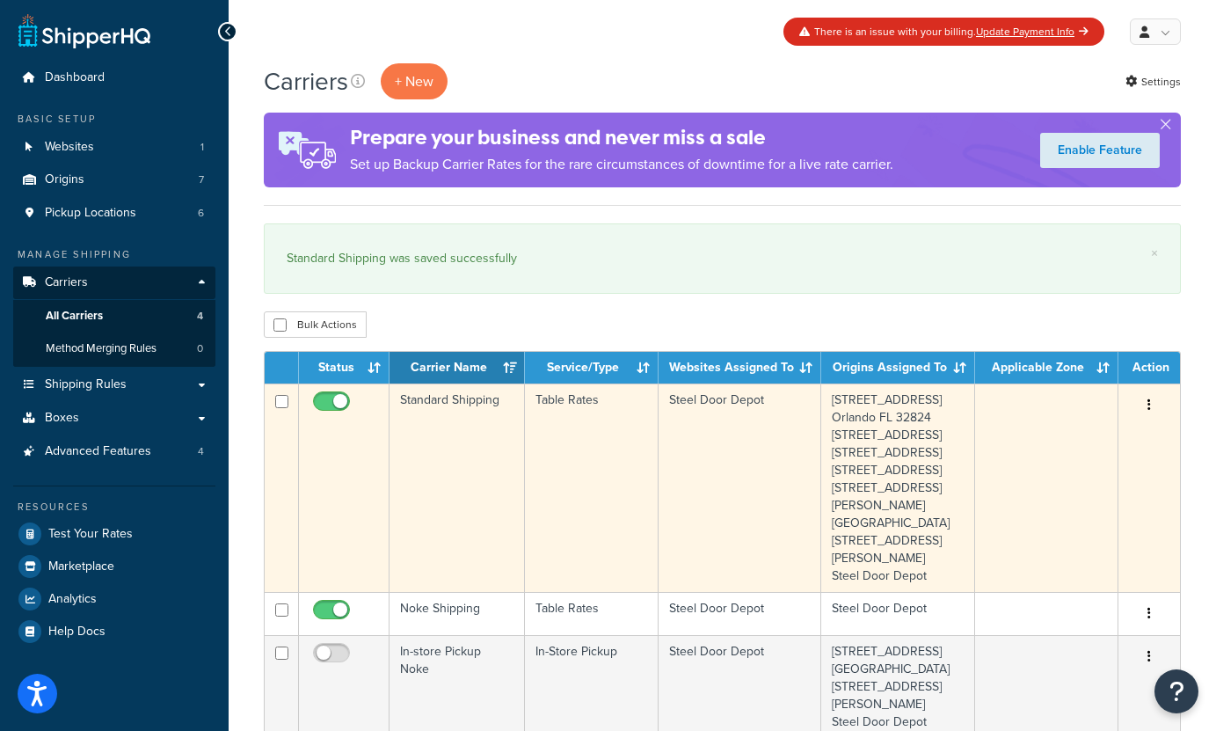
click at [1148, 409] on icon "button" at bounding box center [1150, 404] width 4 height 12
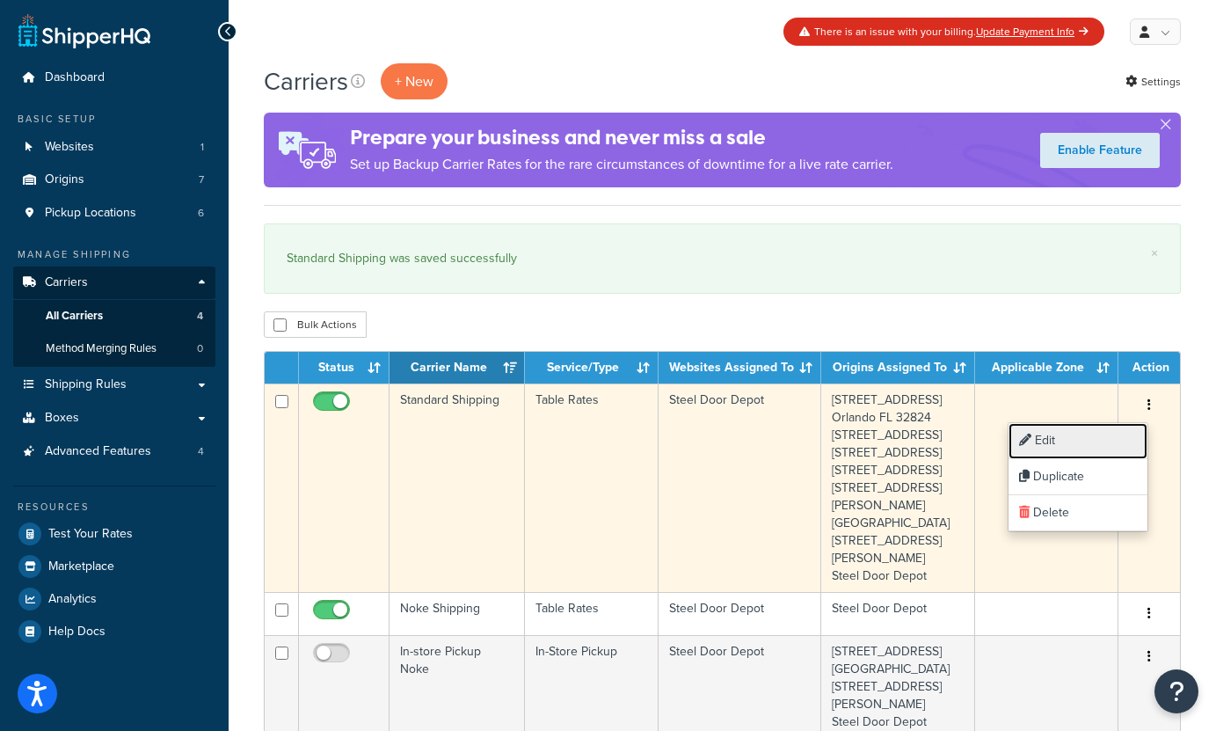
click at [1078, 440] on link "Edit" at bounding box center [1078, 441] width 139 height 36
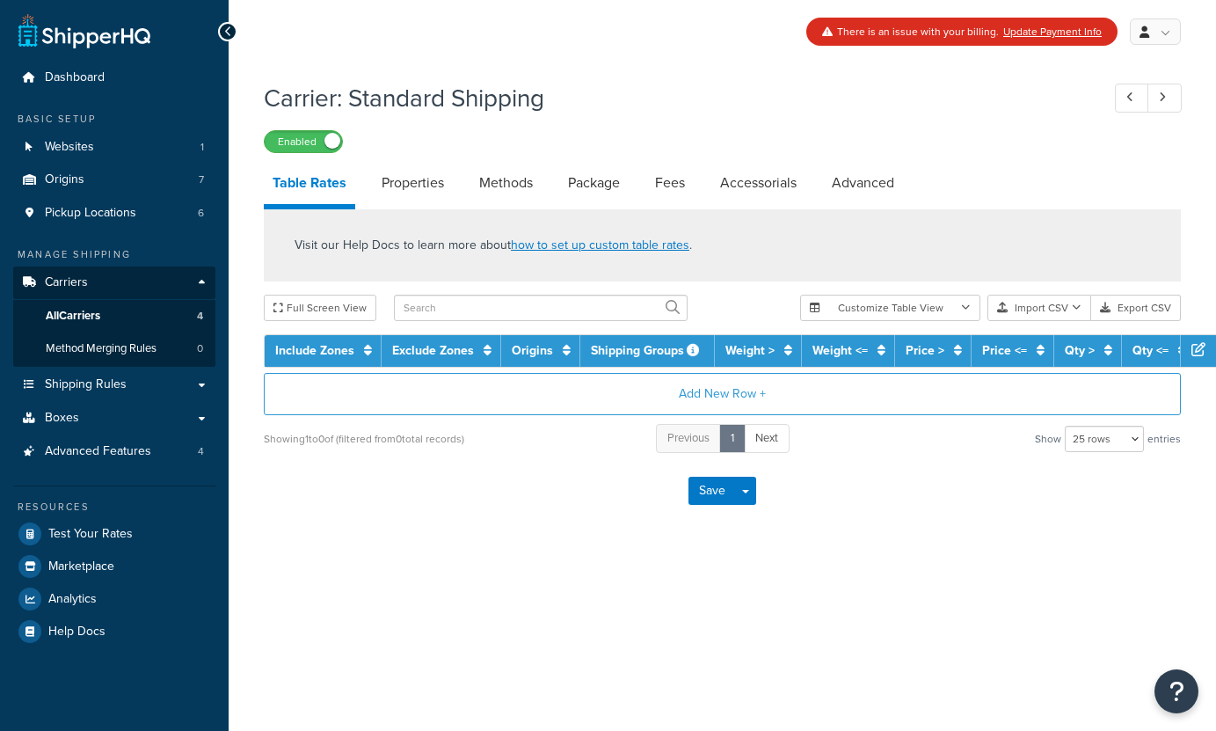
select select "25"
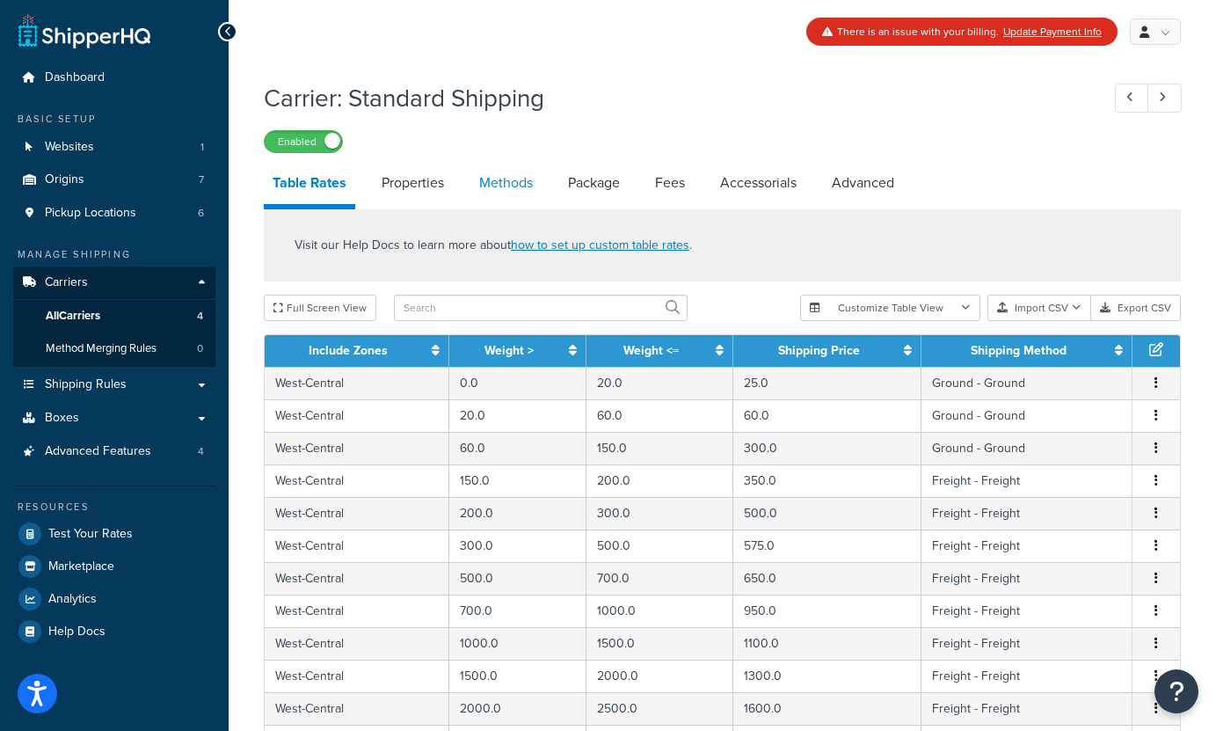
click at [507, 196] on link "Methods" at bounding box center [505, 183] width 71 height 42
select select "25"
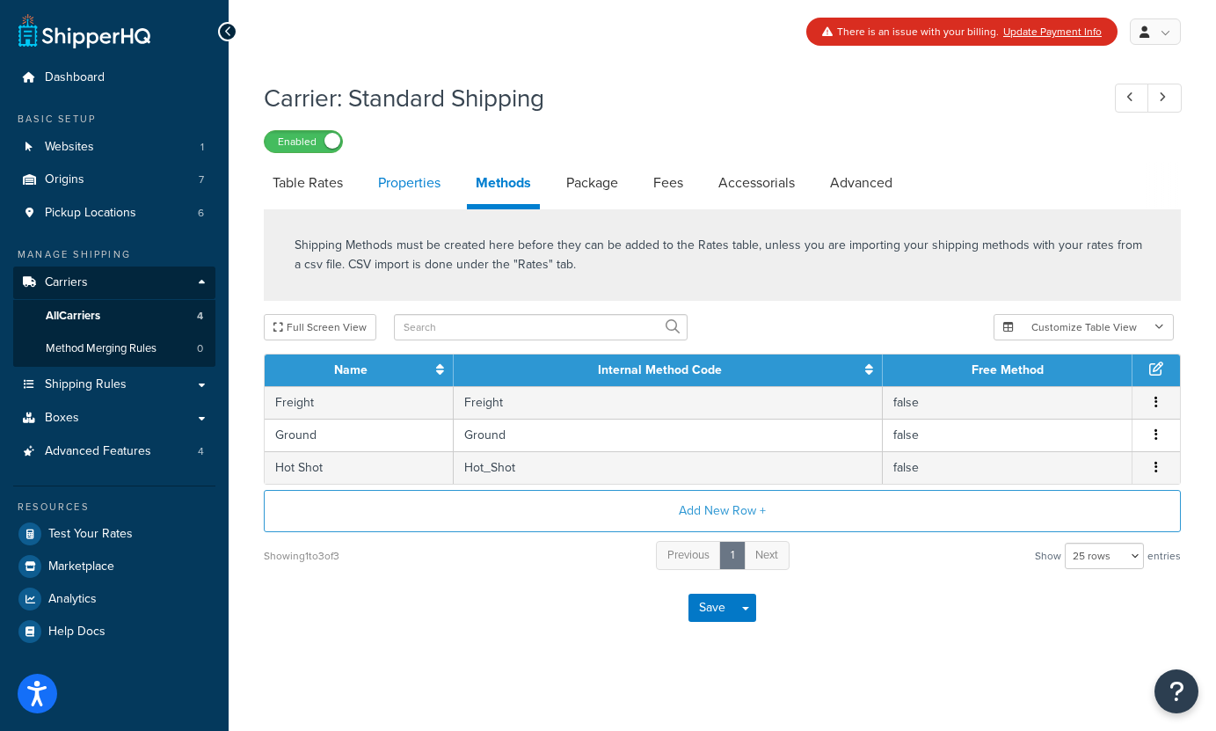
click at [418, 196] on link "Properties" at bounding box center [409, 183] width 80 height 42
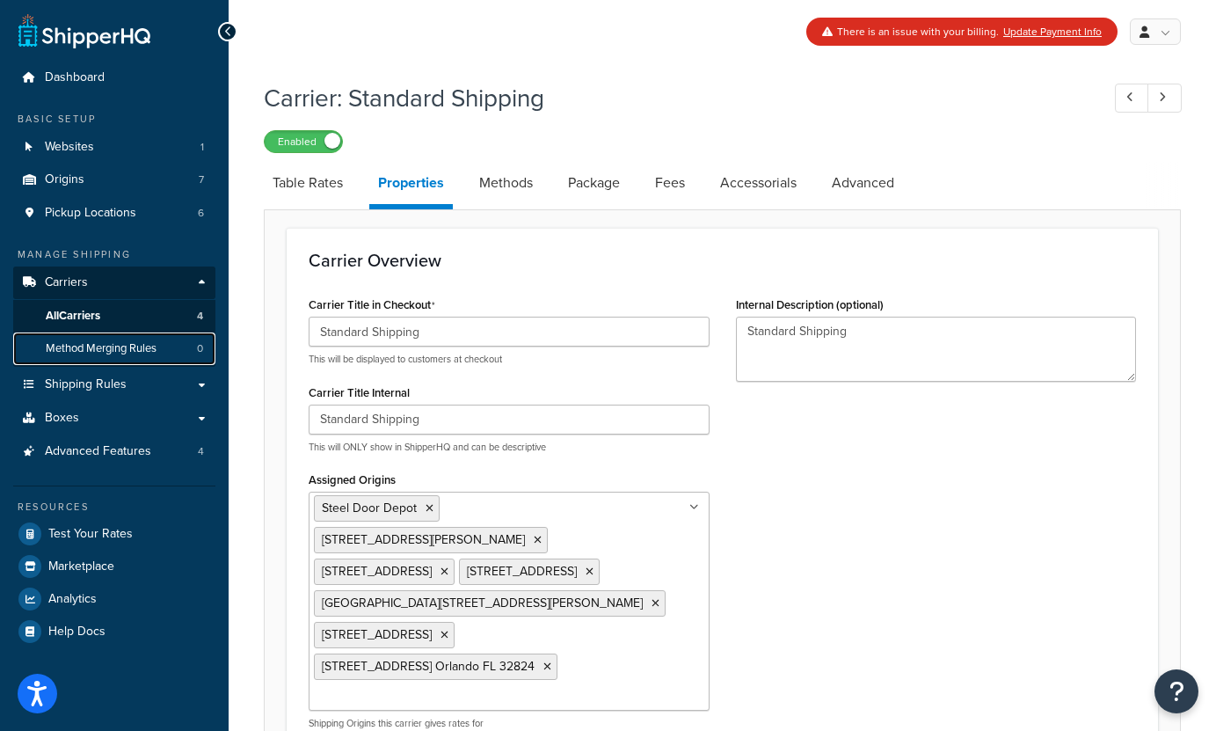
click at [158, 359] on link "Method Merging Rules 0" at bounding box center [114, 348] width 202 height 33
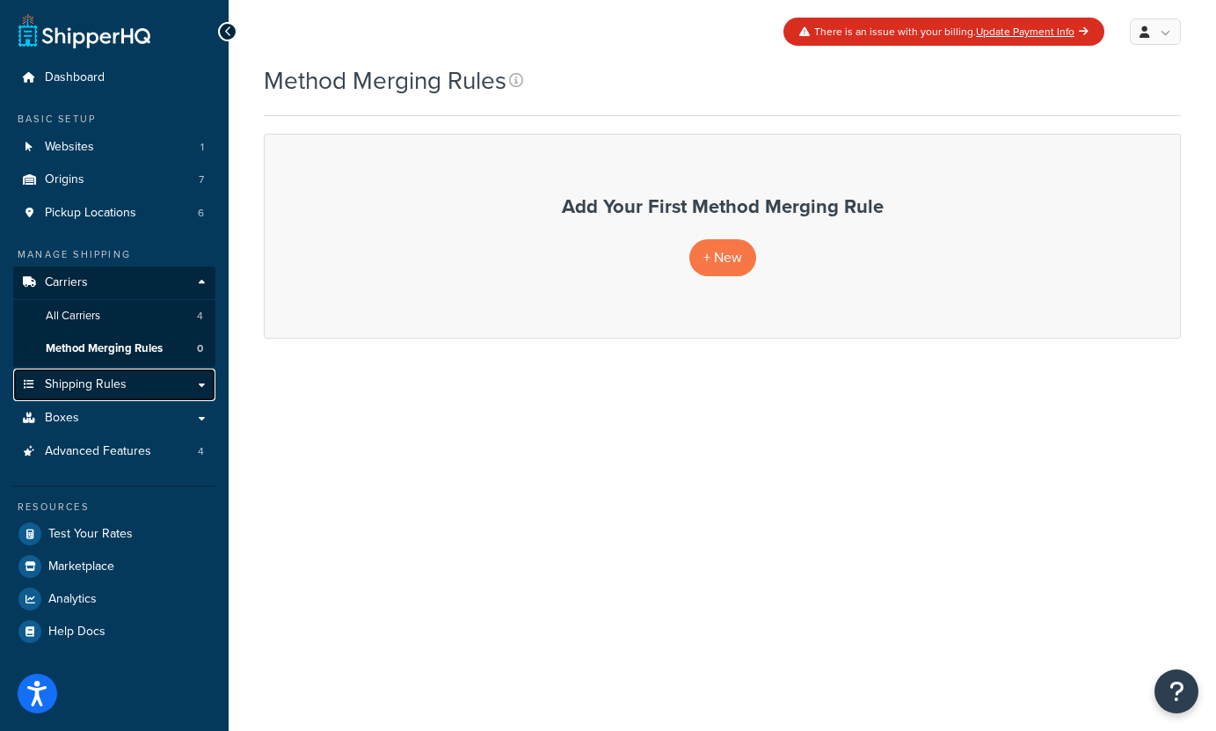
click at [159, 378] on link "Shipping Rules" at bounding box center [114, 384] width 202 height 33
